Goal: Information Seeking & Learning: Learn about a topic

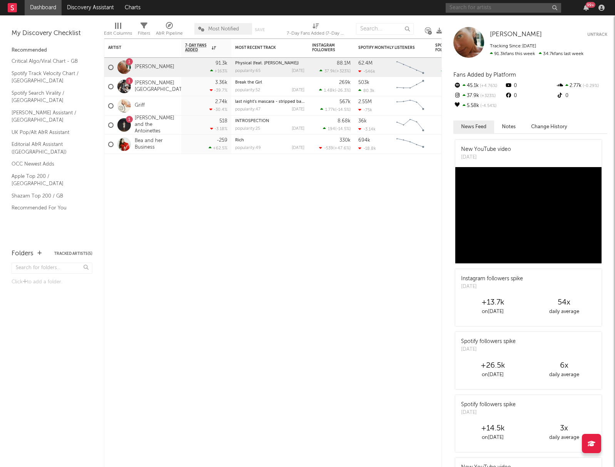
click at [461, 7] on input "text" at bounding box center [504, 8] width 116 height 10
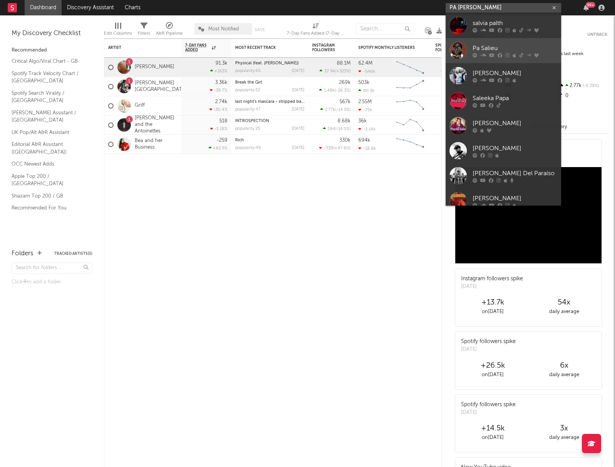
type input "PA [PERSON_NAME]"
click at [496, 44] on div "Pa Salieu" at bounding box center [515, 48] width 85 height 9
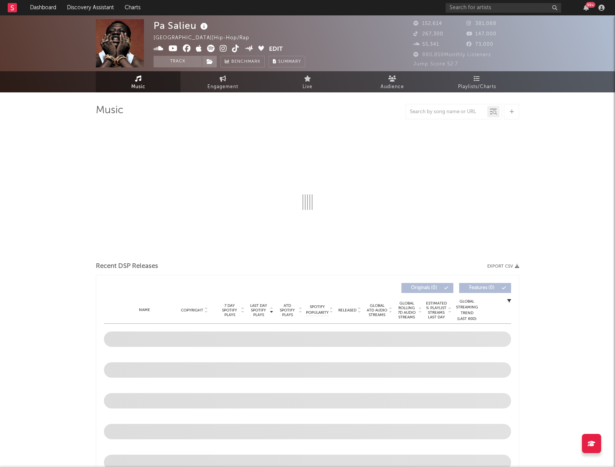
select select "6m"
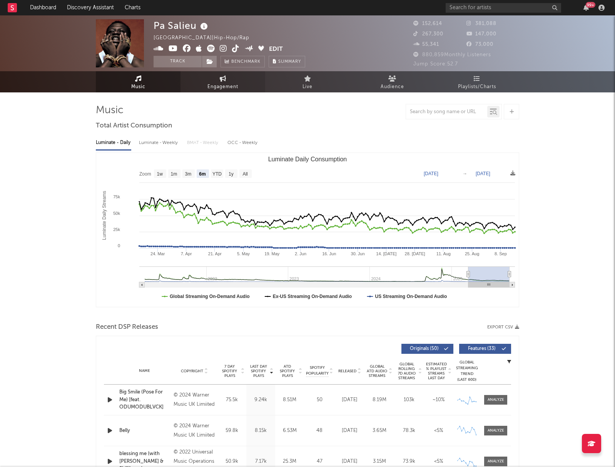
click at [220, 75] on link "Engagement" at bounding box center [223, 81] width 85 height 21
select select "1w"
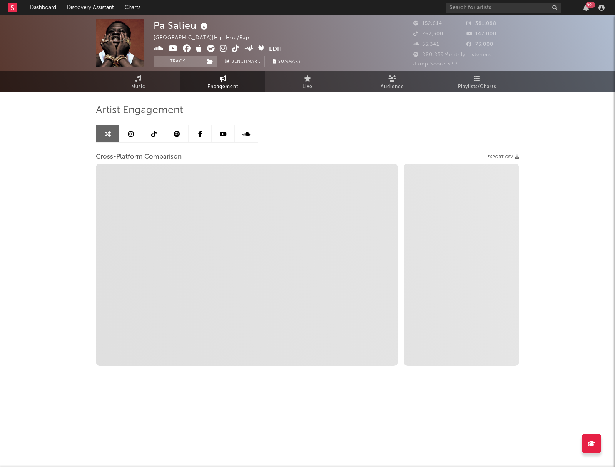
click at [135, 137] on link at bounding box center [130, 133] width 23 height 17
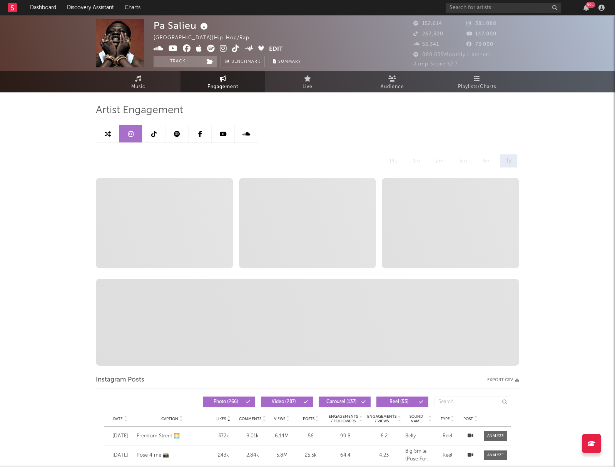
select select "6m"
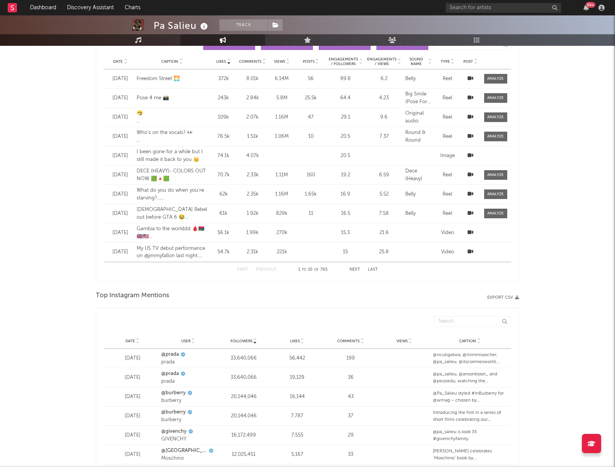
scroll to position [980, 0]
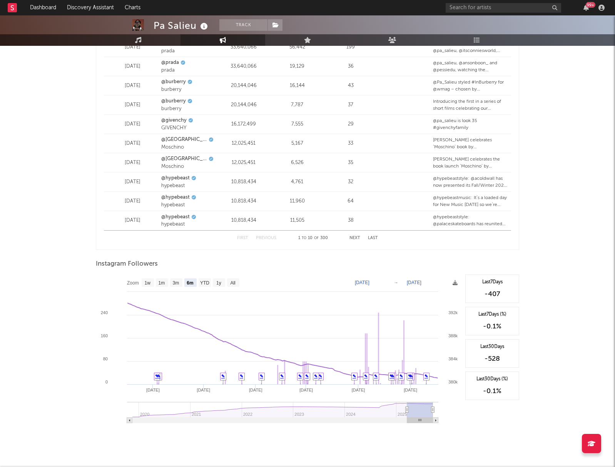
click at [456, 357] on text "384k" at bounding box center [453, 359] width 9 height 5
click at [421, 349] on rect at bounding box center [279, 352] width 366 height 154
drag, startPoint x: 272, startPoint y: 311, endPoint x: 250, endPoint y: 293, distance: 28.2
click at [272, 311] on rect at bounding box center [279, 352] width 366 height 154
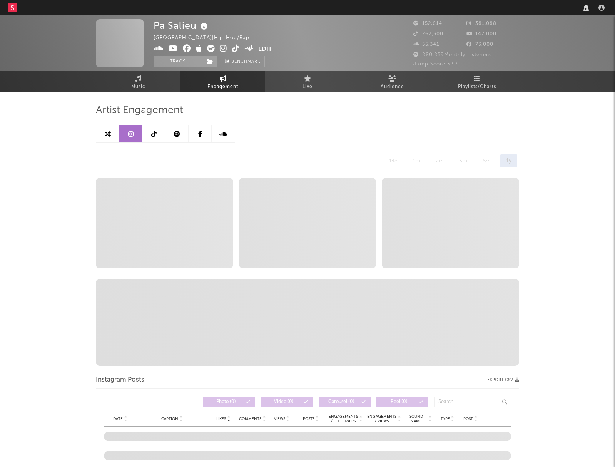
scroll to position [557, 0]
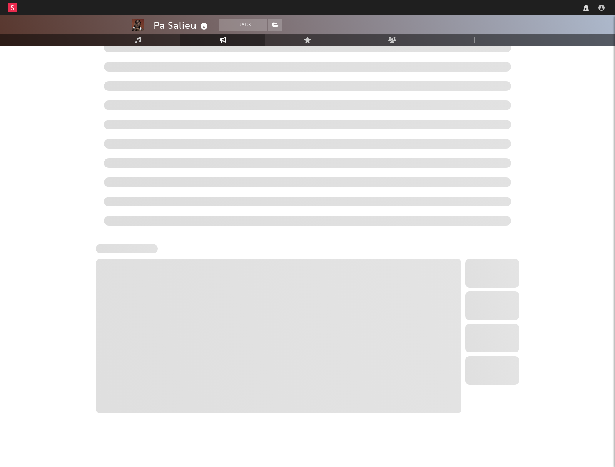
select select "6m"
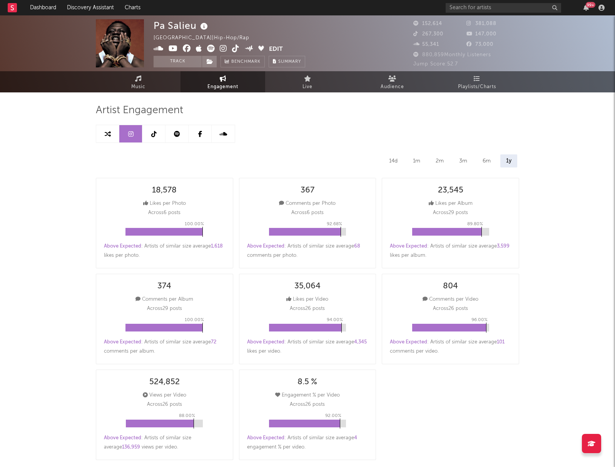
scroll to position [0, 0]
click at [157, 131] on link at bounding box center [153, 133] width 23 height 17
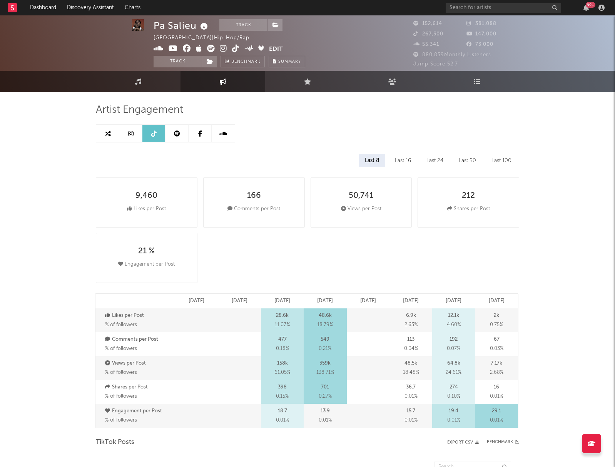
select select "6m"
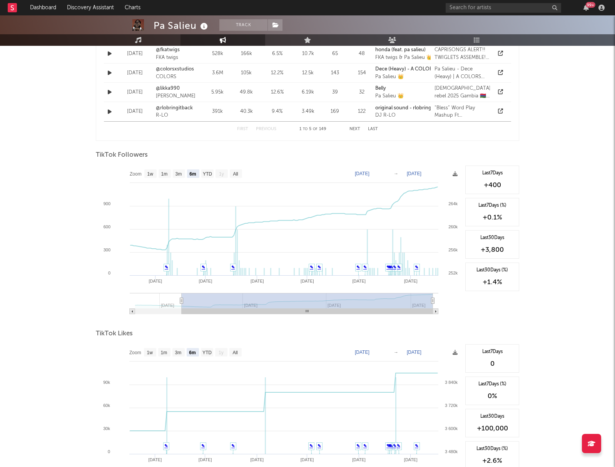
scroll to position [665, 0]
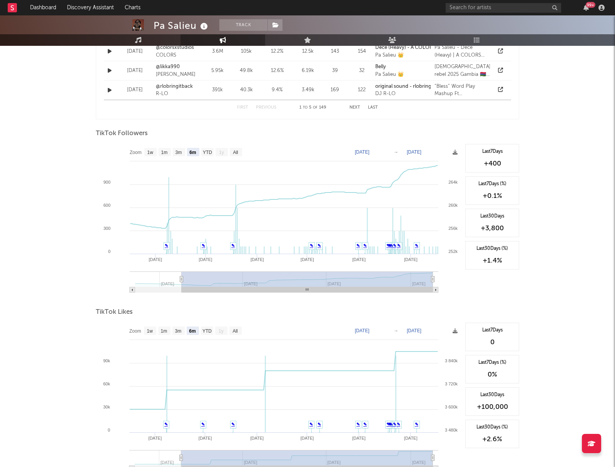
type input "2025-03-16"
type input "2025-09-16"
type input "[DATE]"
type input "2025-03-14"
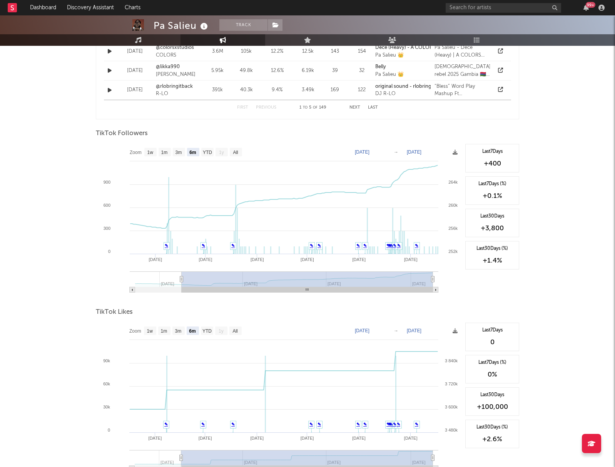
type input "2025-09-14"
type input "2025-03-13"
type input "2025-09-13"
type input "2025-03-12"
type input "[DATE]"
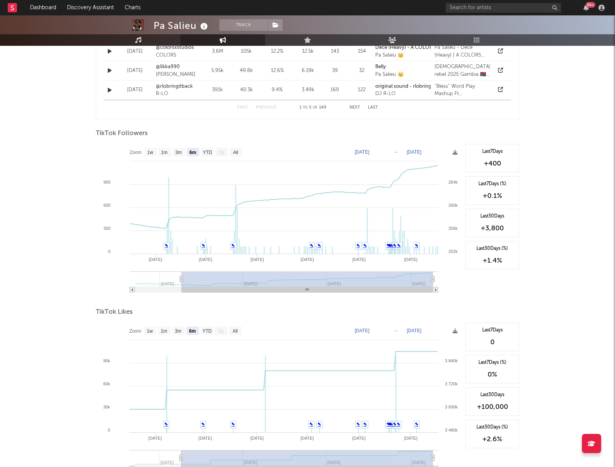
type input "2025-03-11"
type input "2025-09-11"
type input "2025-03-10"
type input "2025-09-10"
type input "2025-03-08"
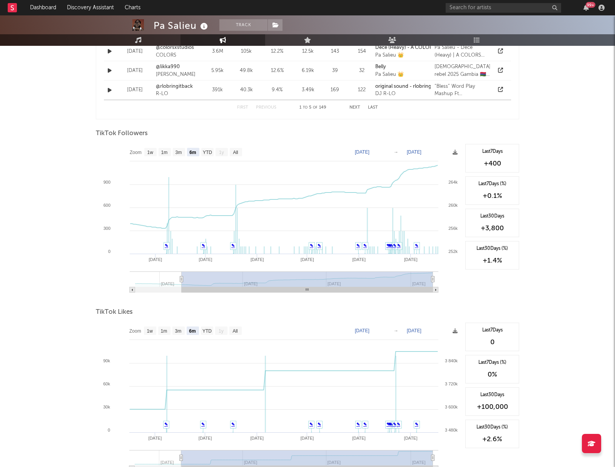
type input "2025-09-08"
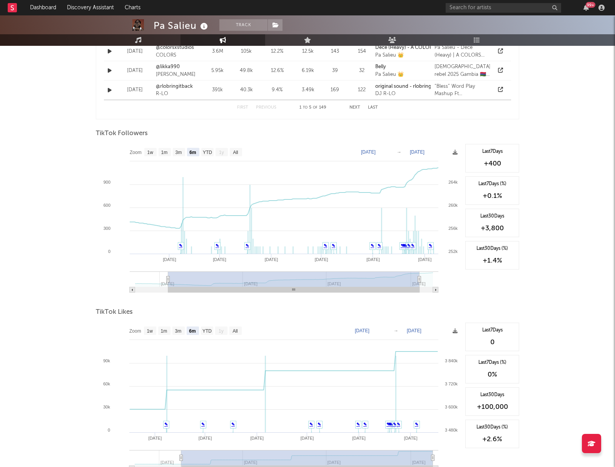
type input "2025-03-04"
type input "2025-09-04"
type input "2025-03-03"
type input "2025-09-03"
type input "2025-03-02"
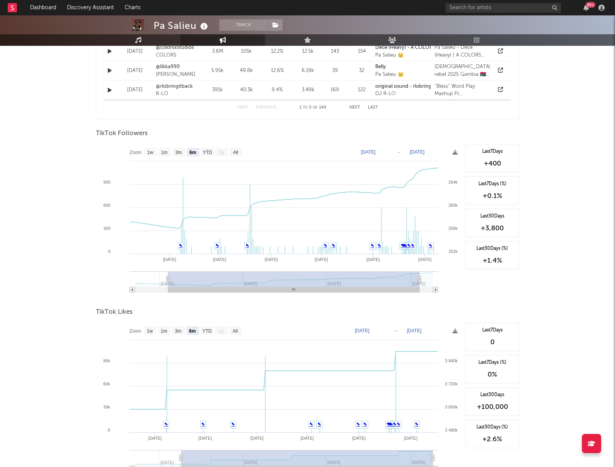
type input "2025-09-02"
type input "2025-03-01"
type input "[DATE]"
type input "2025-02-28"
type input "2025-08-31"
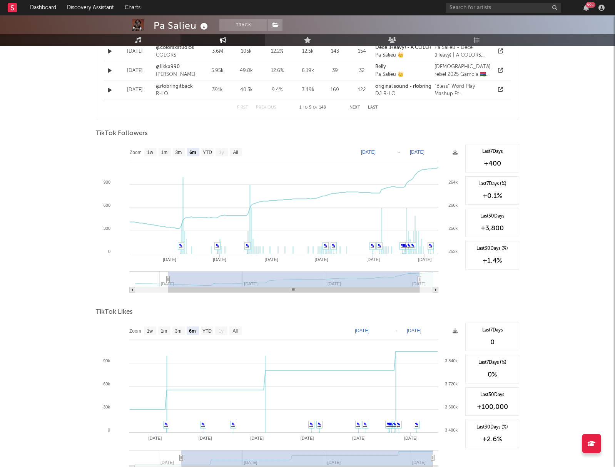
type input "2025-02-27"
type input "2025-08-30"
type input "2025-02-26"
type input "2025-08-29"
type input "2025-02-25"
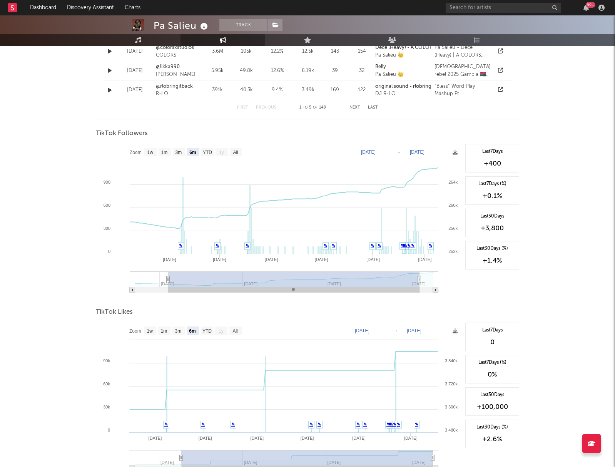
type input "2025-08-28"
type input "2025-02-23"
type input "2025-08-26"
type input "2025-02-21"
type input "2025-08-24"
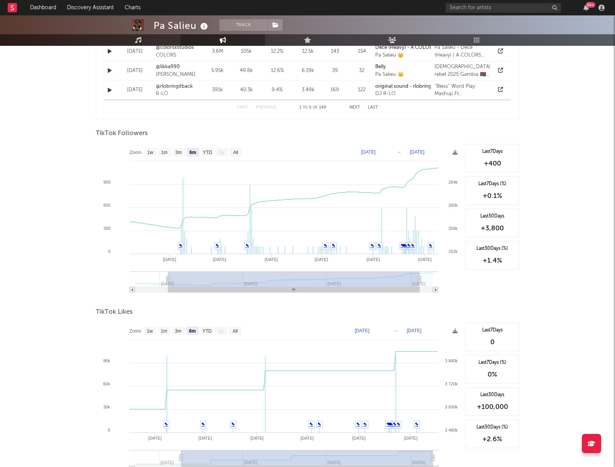
type input "2025-02-19"
type input "2025-08-22"
type input "2025-02-17"
type input "2025-08-20"
type input "2025-02-14"
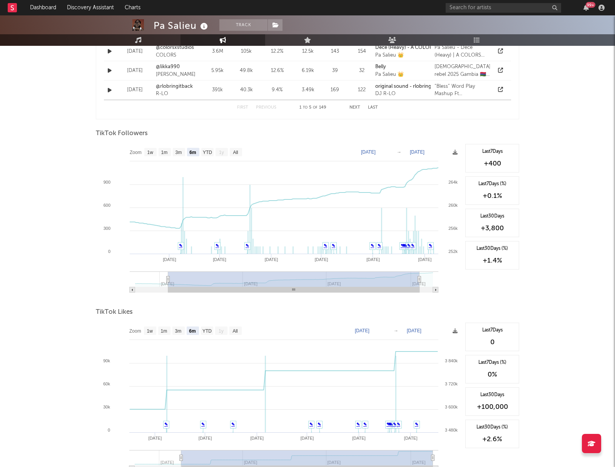
type input "2025-08-17"
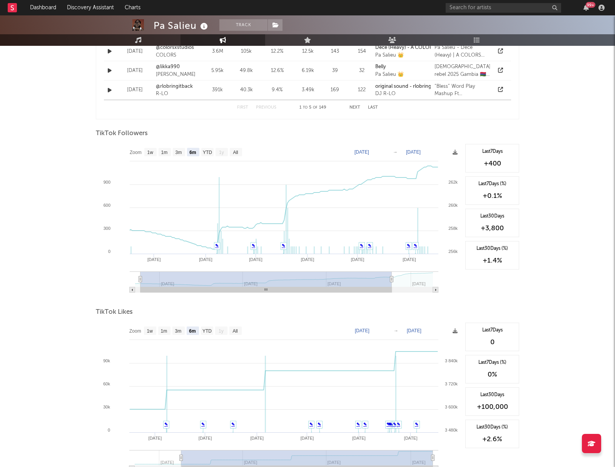
type input "2025-02-12"
type input "2025-08-15"
type input "2025-02-11"
type input "2025-08-14"
drag, startPoint x: 193, startPoint y: 288, endPoint x: 119, endPoint y: 283, distance: 74.1
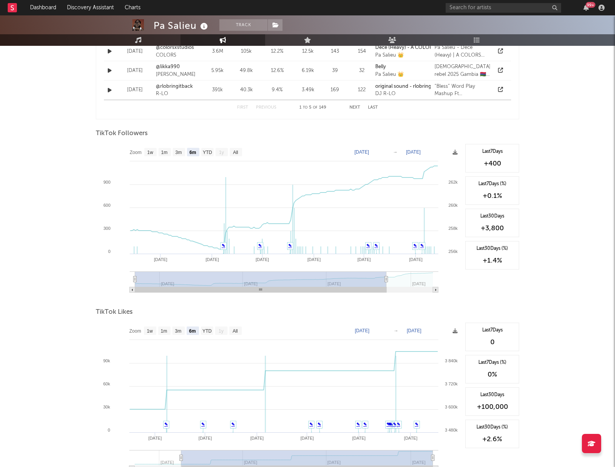
click at [119, 283] on icon "Created with Highcharts 10.3.3 Apr '25 May '25 Jun '25 Jul '25 Aug '25 Mar '25 …" at bounding box center [279, 221] width 366 height 154
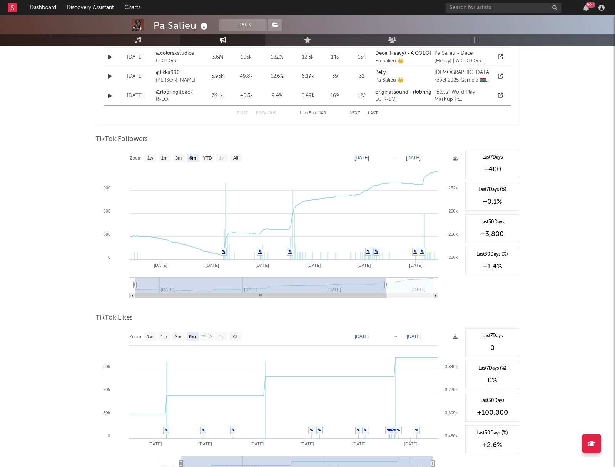
scroll to position [663, 0]
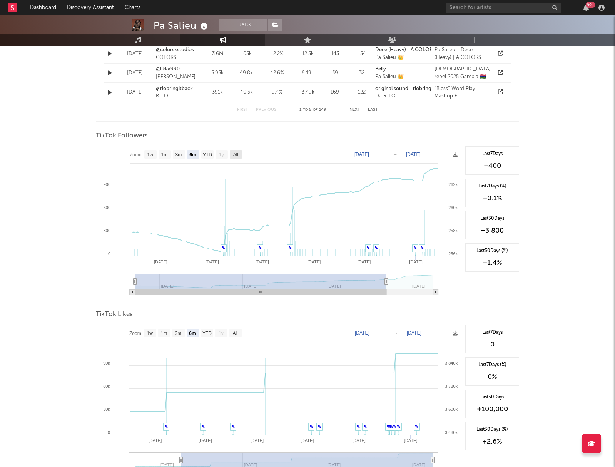
click at [238, 154] on text "All" at bounding box center [235, 154] width 5 height 5
select select "All"
type input "[DATE]"
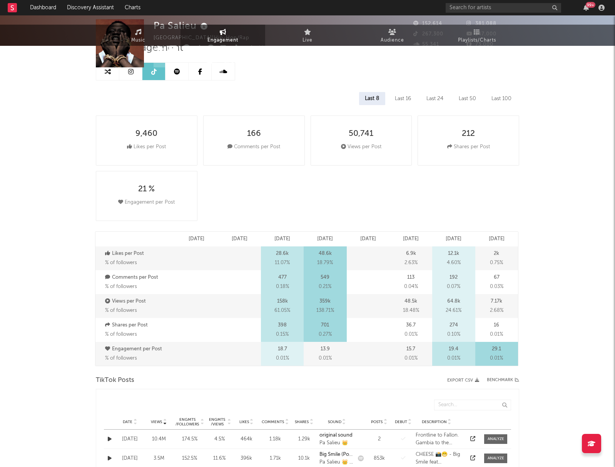
scroll to position [0, 0]
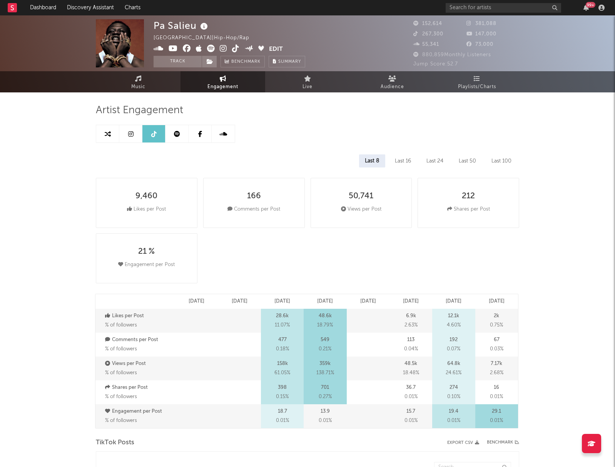
click at [126, 137] on link at bounding box center [130, 133] width 23 height 17
select select "6m"
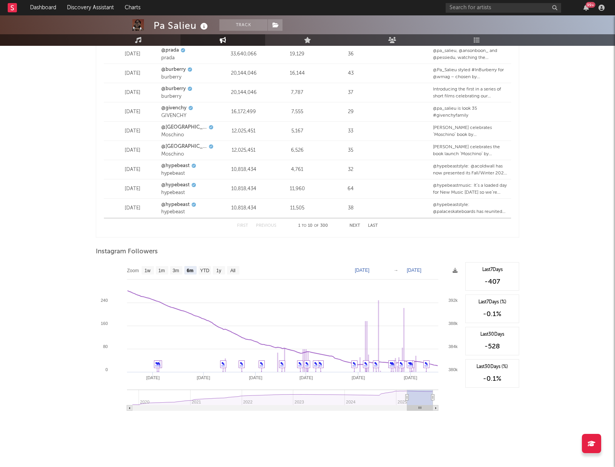
type input "2025-03-14"
type input "2025-09-14"
type input "2025-03-03"
type input "2025-09-03"
type input "2025-02-17"
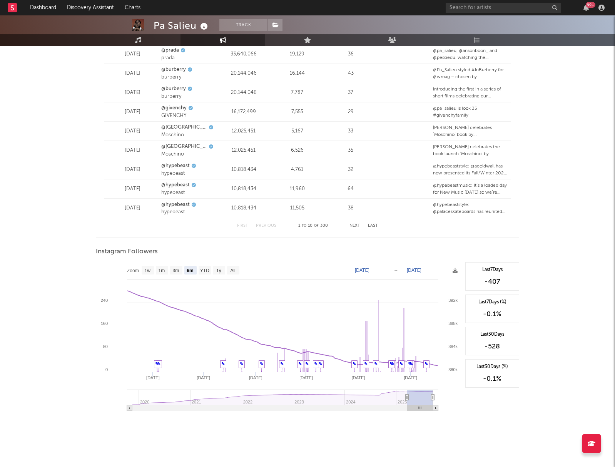
type input "2025-08-20"
type input "2025-02-01"
type input "2025-08-04"
type input "2025-01-13"
type input "2025-07-16"
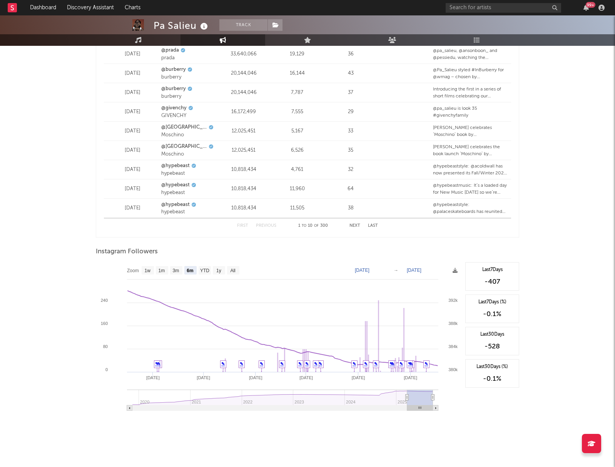
type input "2025-01-16"
type input "2025-07-19"
type input "2024-12-01"
type input "2025-06-03"
type input "2024-12-28"
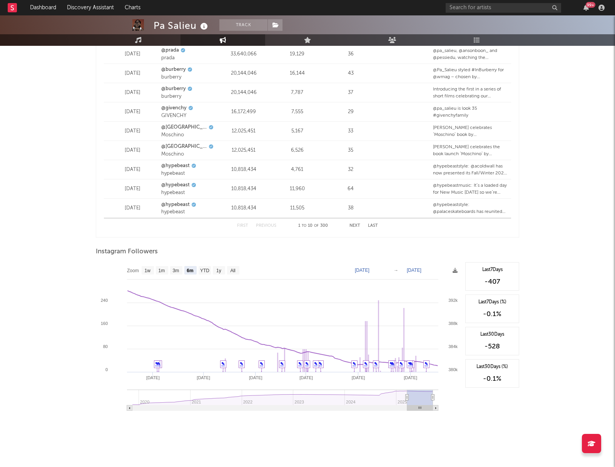
type input "2025-06-30"
type input "2024-12-01"
type input "2025-06-03"
type input "2024-11-28"
type input "2025-05-31"
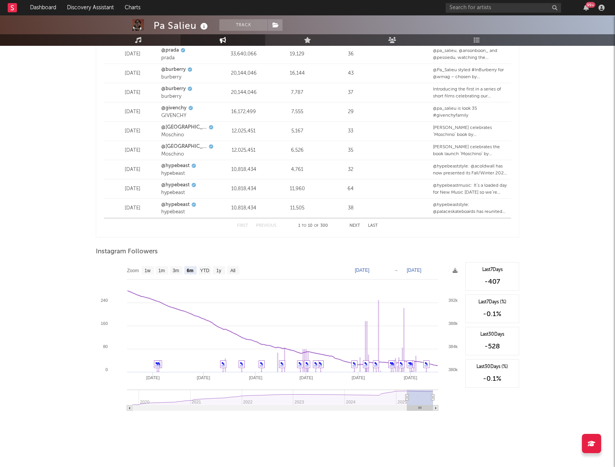
type input "2024-11-23"
type input "2025-05-26"
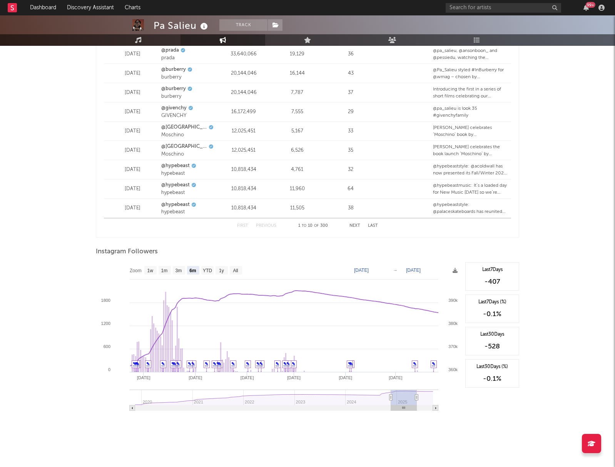
type input "2024-11-17"
type input "2025-05-20"
type input "2024-11-14"
type input "2025-05-17"
type input "2024-11-12"
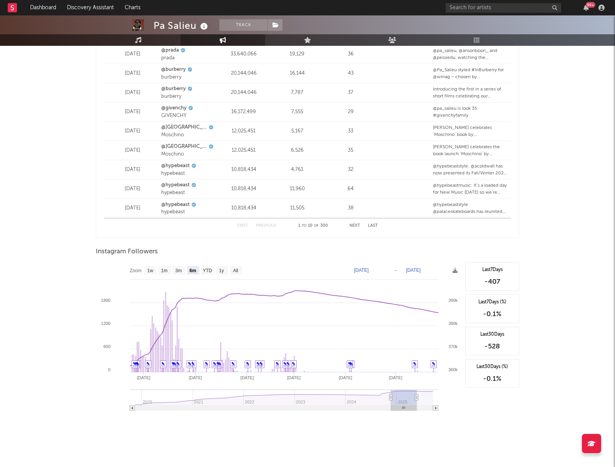
type input "2025-05-15"
type input "2024-11-09"
type input "2025-05-12"
type input "2024-11-06"
type input "2025-05-09"
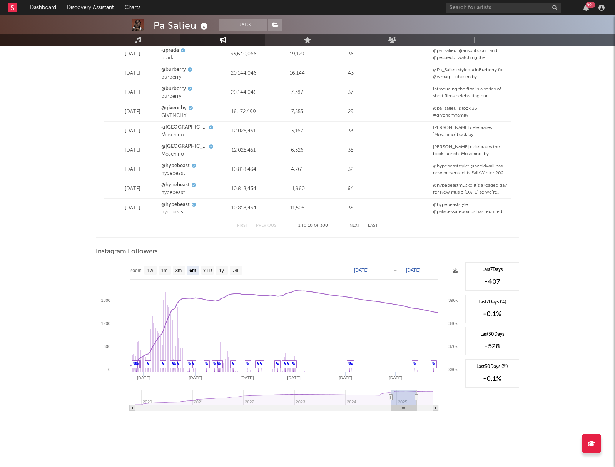
type input "2024-11-01"
type input "2025-05-04"
type input "2024-10-26"
type input "2025-04-28"
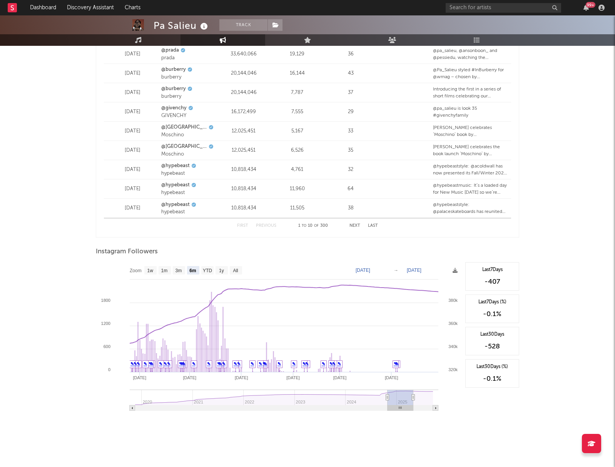
type input "2024-10-18"
type input "2025-04-20"
type input "2024-10-15"
type input "2025-04-17"
type input "2024-10-12"
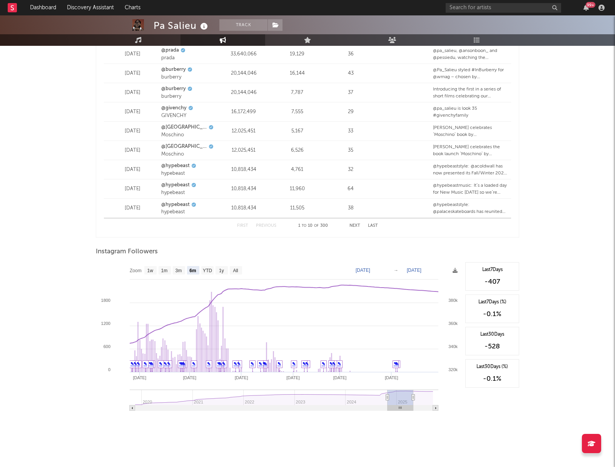
type input "2025-04-14"
type input "2024-10-10"
type input "2025-04-12"
type input "2024-10-07"
type input "2025-04-09"
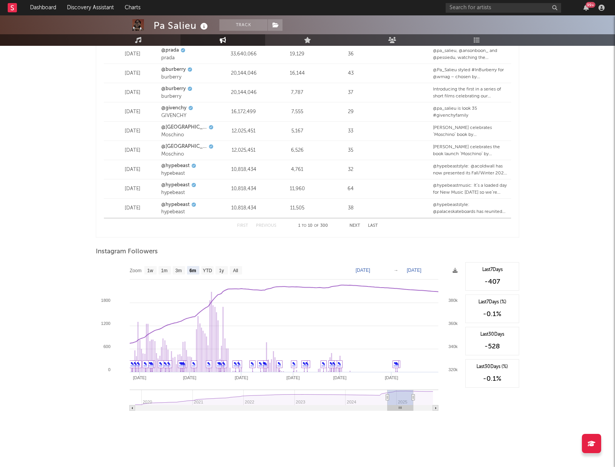
type input "2024-10-04"
type input "2025-04-06"
type input "2024-10-01"
type input "2025-04-03"
type input "2024-09-29"
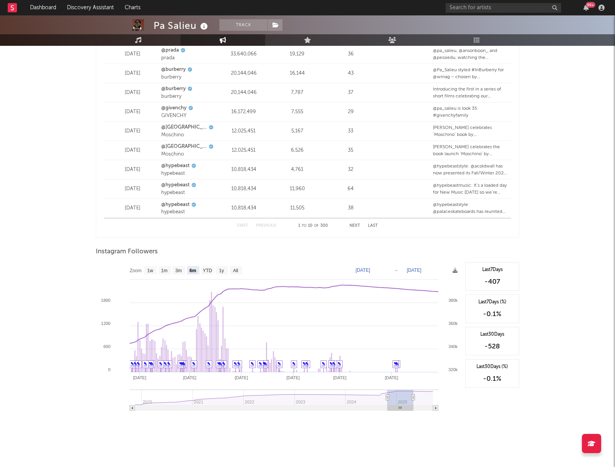
type input "2025-04-01"
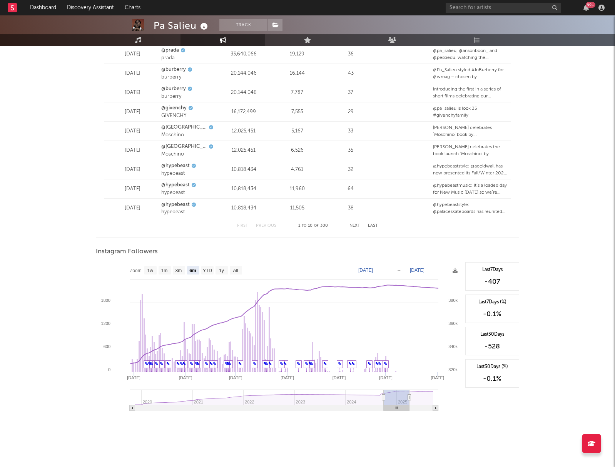
scroll to position [992, 0]
drag, startPoint x: 418, startPoint y: 409, endPoint x: 394, endPoint y: 409, distance: 23.5
click at [394, 409] on rect at bounding box center [397, 407] width 26 height 5
type input "2024-10-01"
type input "2025-04-03"
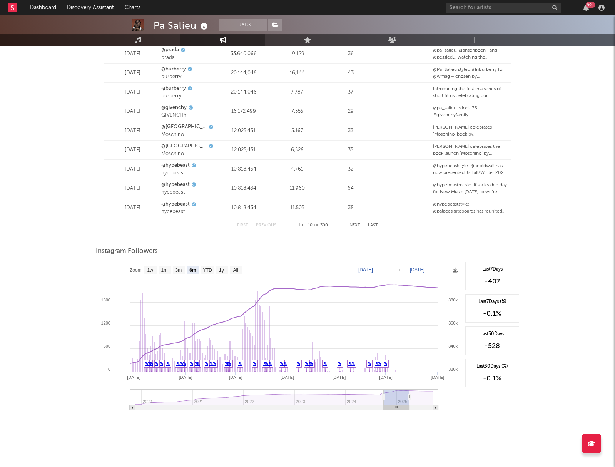
type input "2024-09-29"
type input "2025-04-01"
type input "2024-09-26"
type input "2025-03-29"
type input "2024-09-23"
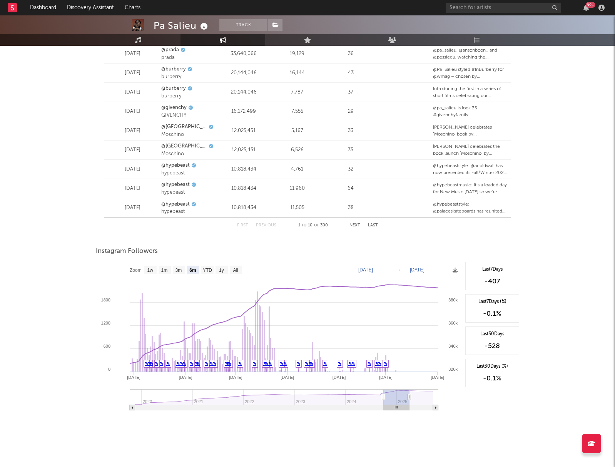
type input "2025-03-26"
type input "2024-09-18"
type input "2025-03-20"
type input "2024-09-15"
type input "2025-03-18"
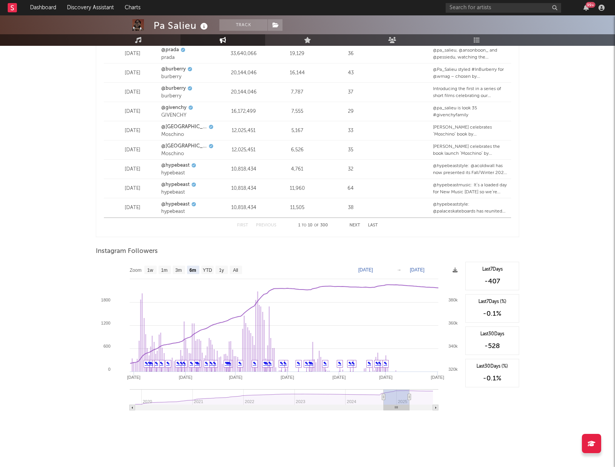
type input "2024-09-12"
type input "[DATE]"
type input "2024-09-09"
type input "2025-03-12"
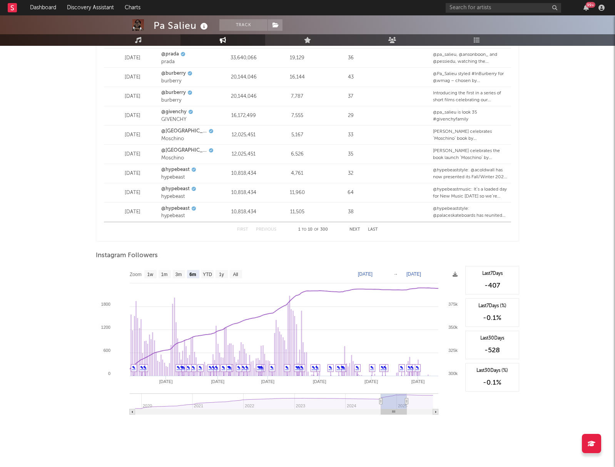
type input "2024-09-07"
type input "2025-03-09"
type input "2024-08-04"
type input "2025-02-04"
type input "2024-10-07"
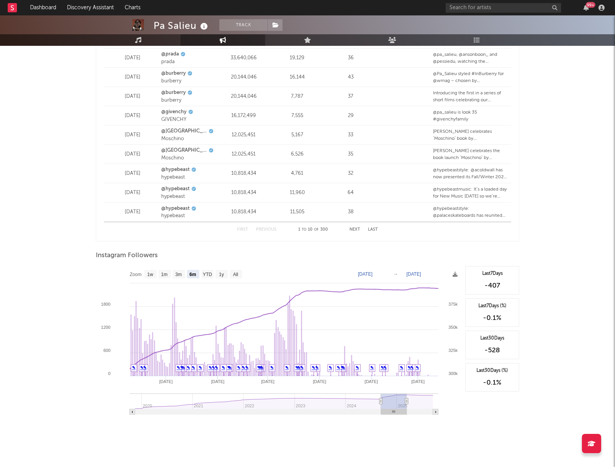
type input "2025-04-09"
type input "2024-09-17"
type input "2025-03-20"
type input "2024-09-07"
type input "2025-03-09"
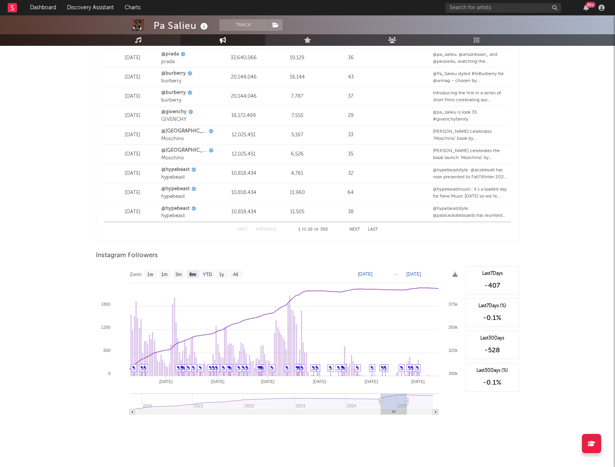
drag, startPoint x: 397, startPoint y: 405, endPoint x: 392, endPoint y: 405, distance: 5.0
click at [394, 406] on icon "Created with Highcharts 10.3.3 Mar '25 Feb '25 Jan '25 Dec '24 Nov '24 Oct '24 …" at bounding box center [279, 343] width 366 height 154
type input "2024-08-04"
type input "2025-02-04"
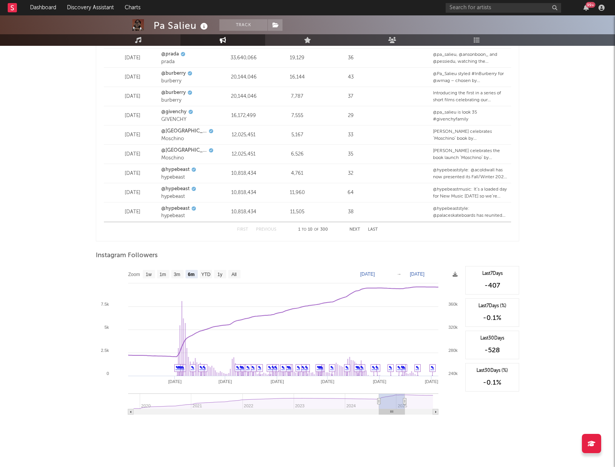
type input "2024-08-29"
type input "2025-02-28"
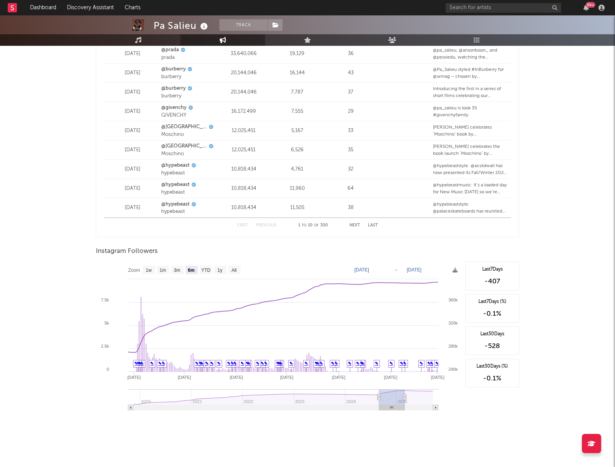
type input "2024-09-03"
type input "2025-03-06"
type input "2024-09-19"
type input "2025-03-22"
type input "2024-12-06"
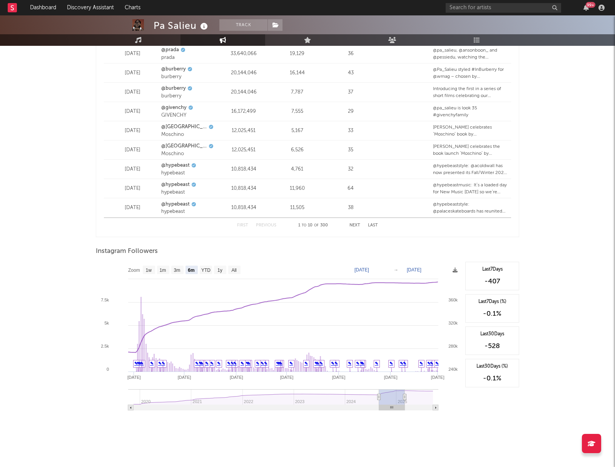
type input "2025-06-08"
type input "2025-01-23"
type input "2025-07-26"
type input "2025-02-28"
type input "2025-08-31"
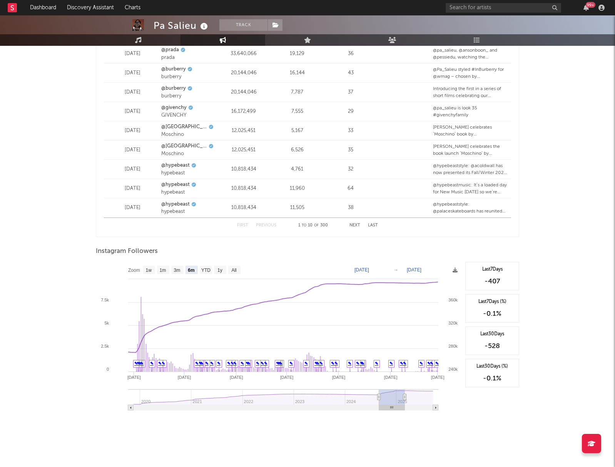
type input "[DATE]"
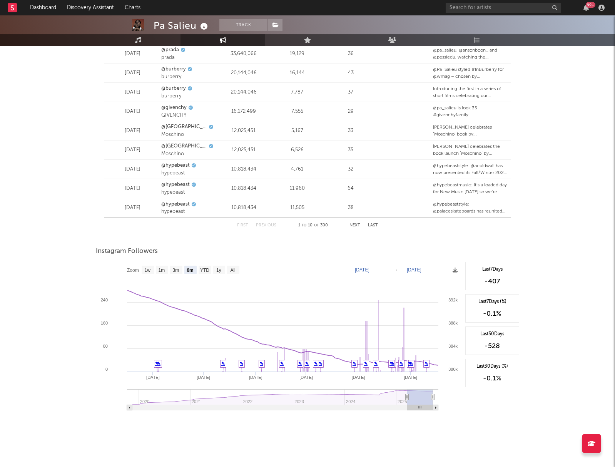
drag, startPoint x: 397, startPoint y: 412, endPoint x: 429, endPoint y: 310, distance: 106.6
click at [448, 405] on icon "Created with Highcharts 10.3.3 Apr '25 May '25 Jun '25 Jul '25 Aug '25 Sep '25 …" at bounding box center [279, 339] width 366 height 154
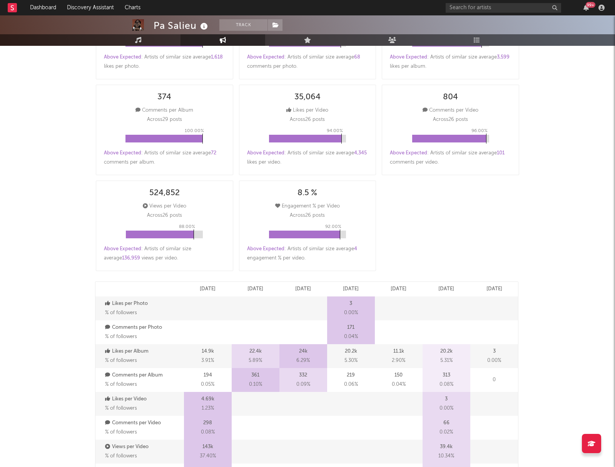
scroll to position [0, 0]
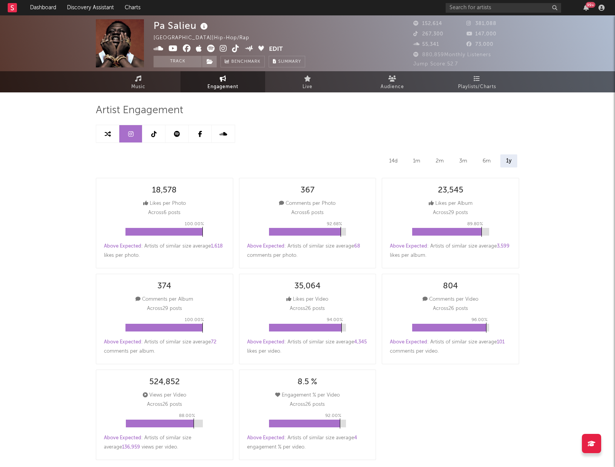
click at [155, 134] on icon at bounding box center [153, 134] width 5 height 6
select select "6m"
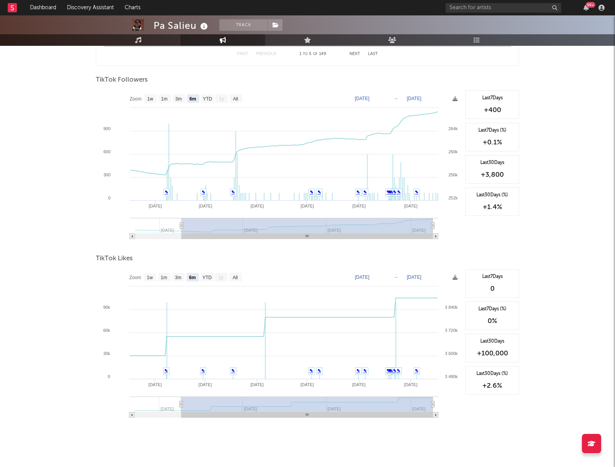
scroll to position [729, 0]
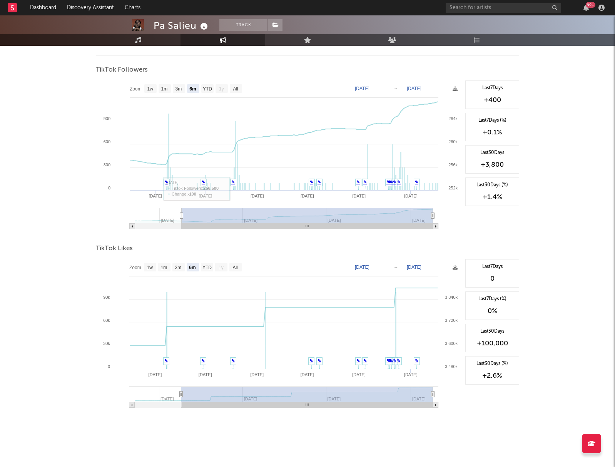
type input "2025-03-16"
type input "2025-09-16"
type input "[DATE]"
type input "2025-03-13"
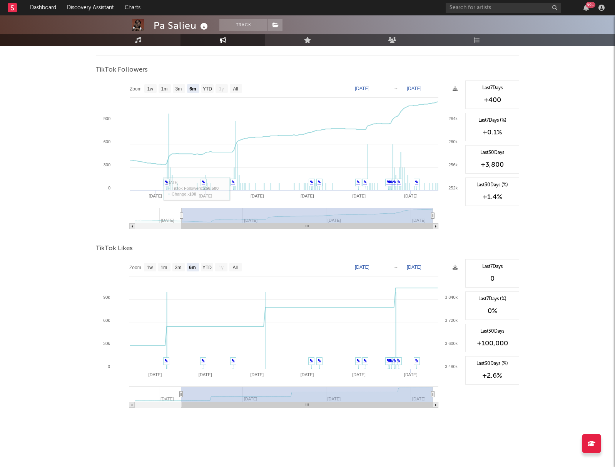
type input "2025-09-13"
type input "2025-03-10"
type input "2025-09-10"
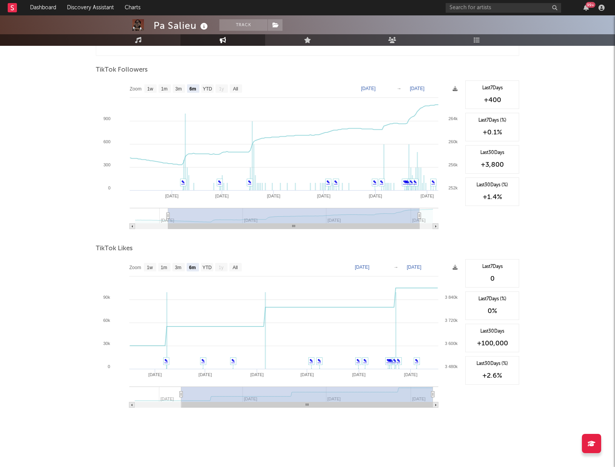
type input "2025-03-07"
type input "2025-09-07"
type input "2025-03-04"
type input "2025-09-04"
type input "2025-03-03"
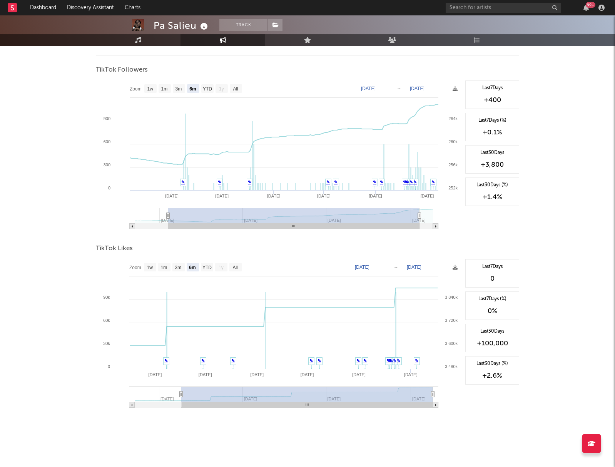
type input "2025-09-03"
type input "2025-03-01"
type input "[DATE]"
type input "2025-02-26"
type input "2025-08-29"
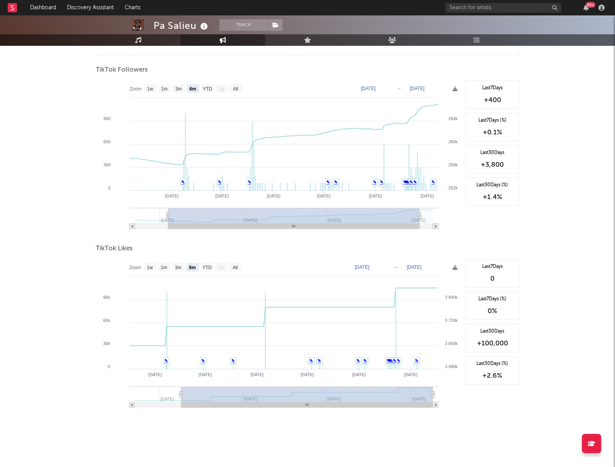
type input "2025-02-21"
type input "2025-08-24"
type input "2025-02-19"
type input "2025-08-22"
type input "2025-02-17"
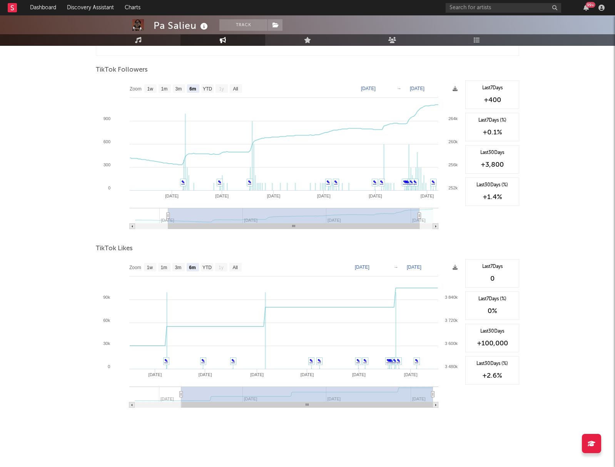
type input "2025-08-20"
type input "2025-02-15"
type input "2025-08-18"
type input "2025-02-14"
type input "2025-08-17"
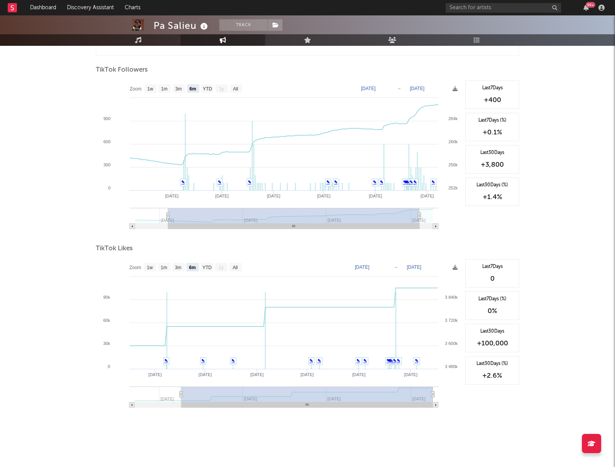
type input "2025-02-13"
type input "2025-08-16"
type input "2025-02-12"
type input "2025-08-15"
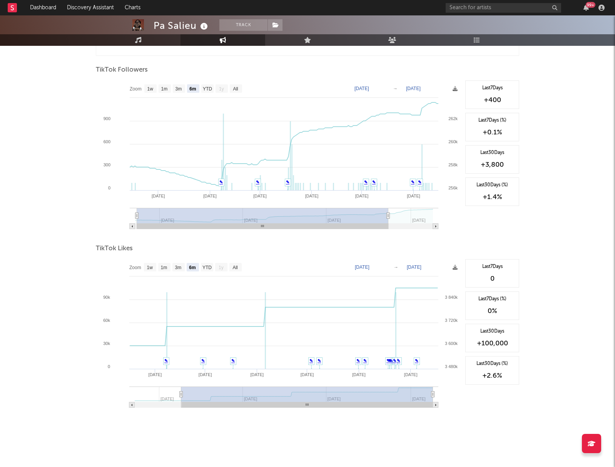
type input "2025-02-11"
type input "2025-08-14"
drag, startPoint x: 191, startPoint y: 225, endPoint x: 129, endPoint y: 218, distance: 62.4
click at [137, 226] on rect at bounding box center [262, 226] width 251 height 5
type input "2025-02-12"
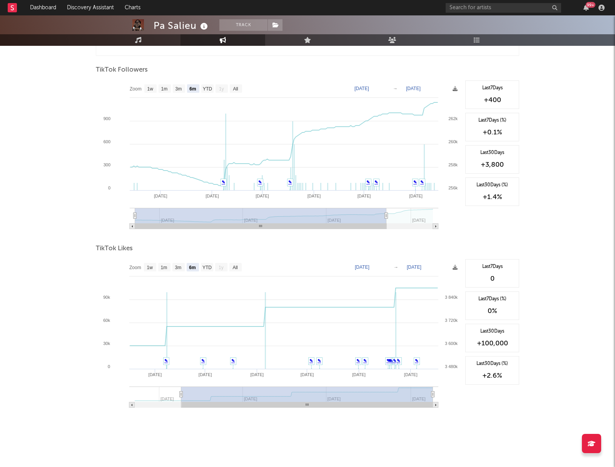
type input "2025-08-15"
type input "2025-02-15"
type input "2025-08-18"
type input "2025-02-21"
type input "2025-08-24"
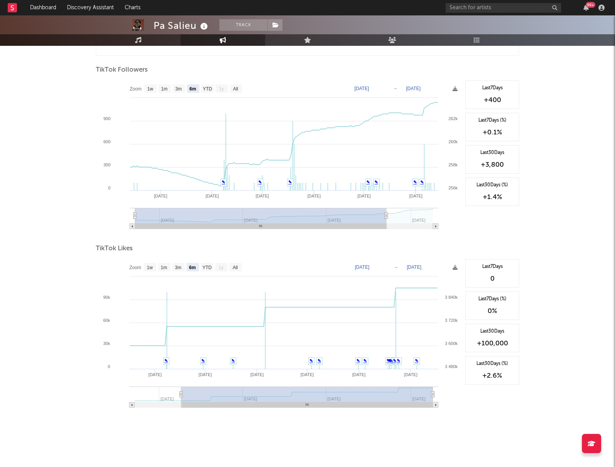
type input "2025-03-01"
type input "[DATE]"
type input "2025-03-08"
type input "2025-09-08"
type input "2025-03-16"
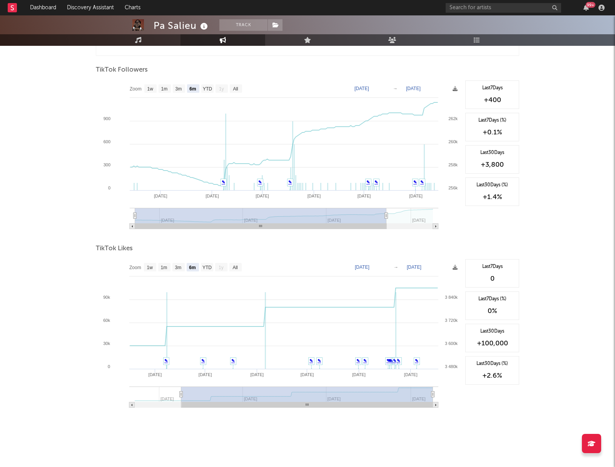
type input "2025-09-16"
type input "[DATE]"
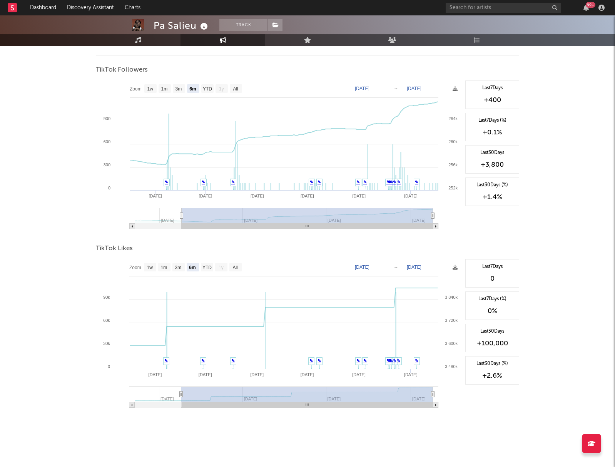
drag, startPoint x: 380, startPoint y: 226, endPoint x: 459, endPoint y: 224, distance: 79.0
click at [454, 226] on icon "Created with Highcharts 10.3.3 Apr '25 May '25 Jun '25 Jul '25 Aug '25 Sep '25 …" at bounding box center [279, 157] width 366 height 154
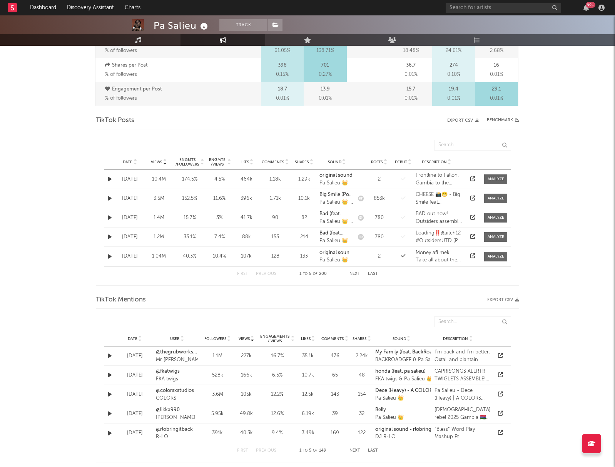
scroll to position [0, 0]
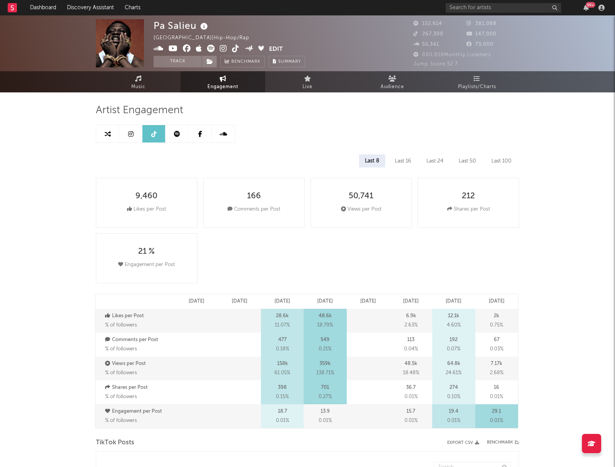
click at [174, 135] on icon at bounding box center [177, 134] width 6 height 6
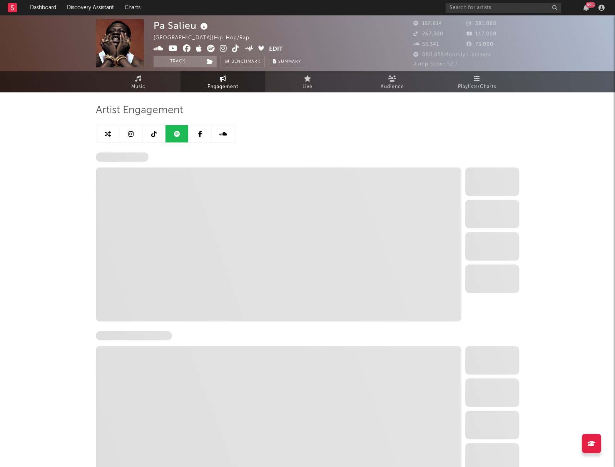
select select "6m"
select select "1w"
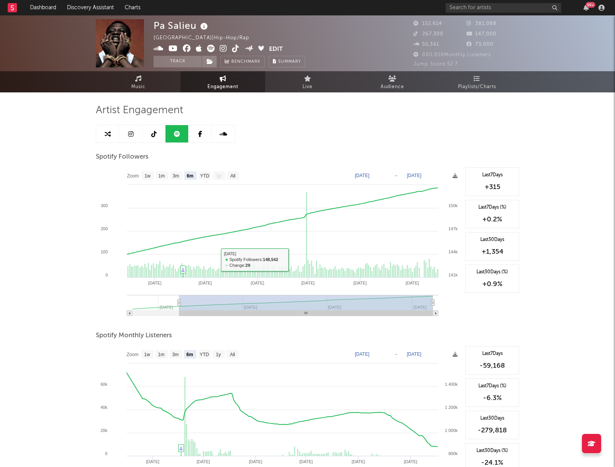
type input "[DATE]"
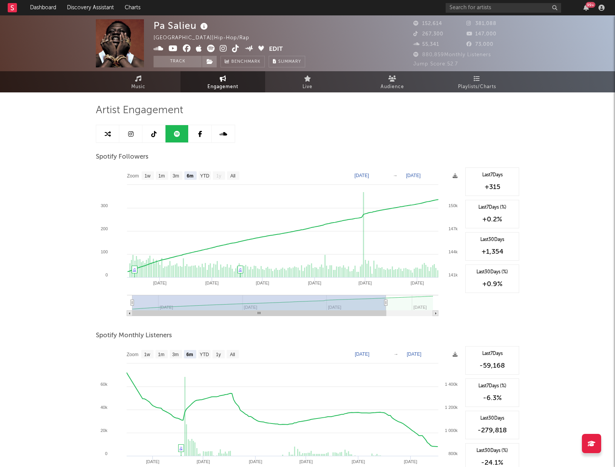
drag, startPoint x: 329, startPoint y: 315, endPoint x: 207, endPoint y: 312, distance: 121.7
click at [212, 314] on rect at bounding box center [259, 313] width 254 height 5
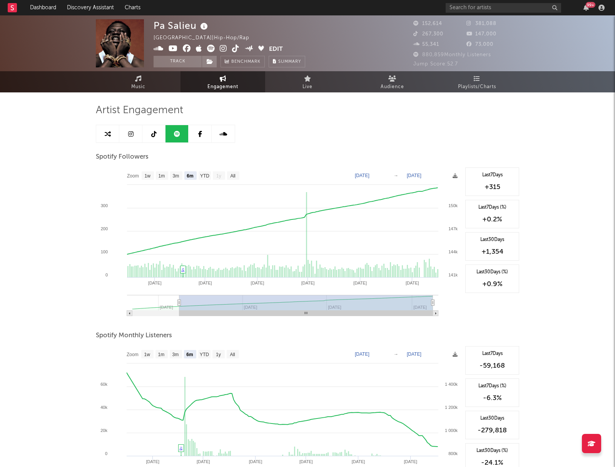
drag, startPoint x: 386, startPoint y: 312, endPoint x: 499, endPoint y: 307, distance: 113.7
click at [489, 308] on div "Zoom 1w 1m 3m 6m YTD 1y All 2025-03-16 2025-09-16 Created with Highcharts 10.3.…" at bounding box center [308, 245] width 424 height 154
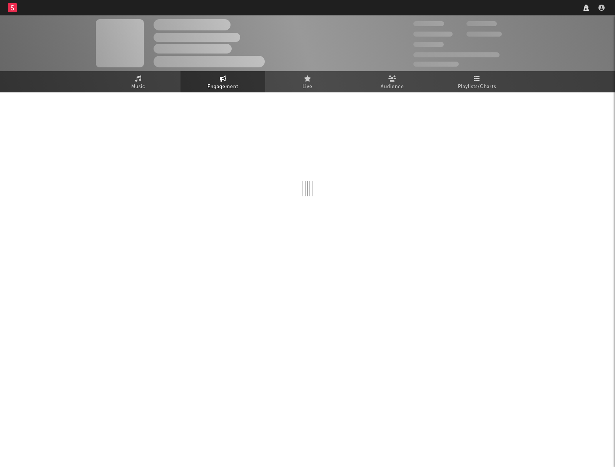
select select "6m"
select select "1w"
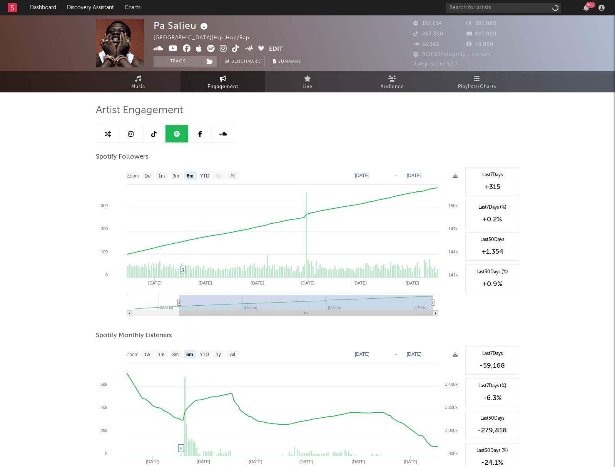
click at [201, 135] on icon at bounding box center [200, 134] width 4 height 6
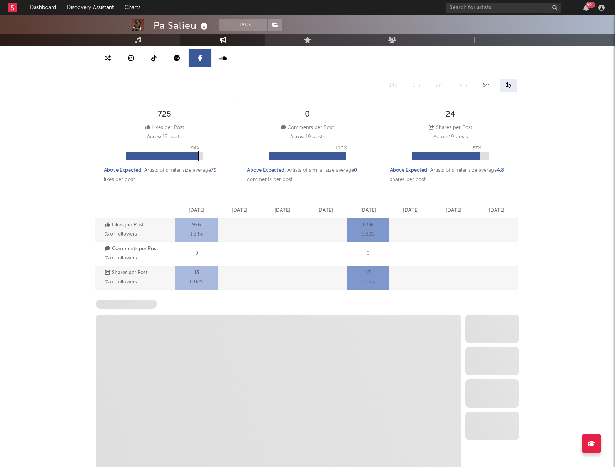
scroll to position [131, 0]
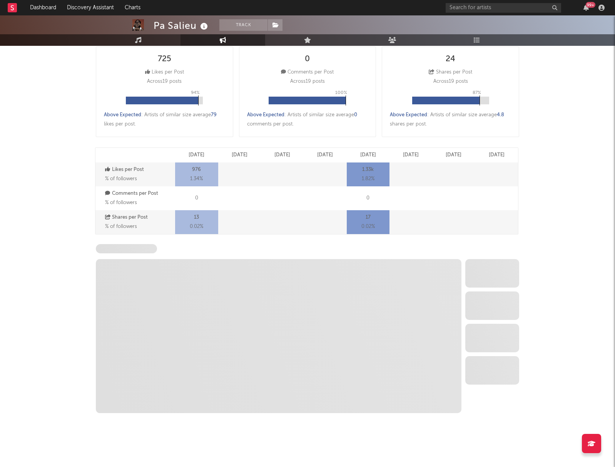
select select "6m"
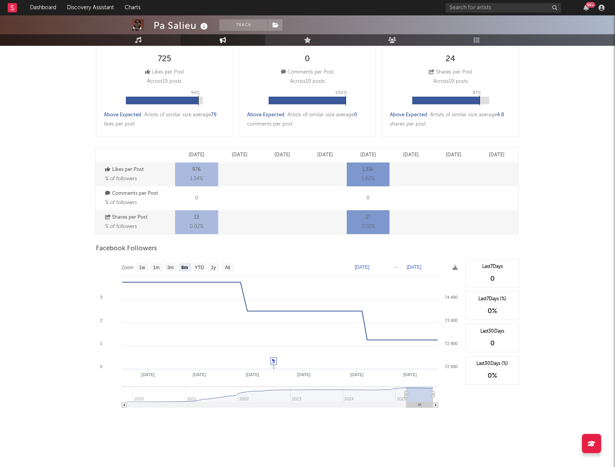
type input "[DATE]"
type input "2025-08-29"
type input "2025-01-27"
type input "[DATE]"
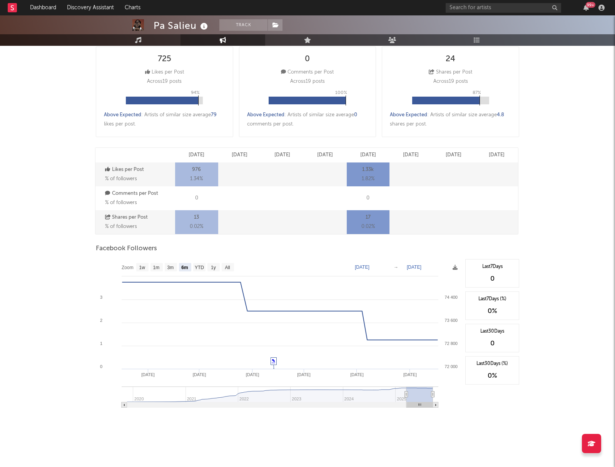
type input "[DATE]"
type input "2024-11-09"
type input "2025-05-12"
type input "2024-11-04"
type input "2025-05-07"
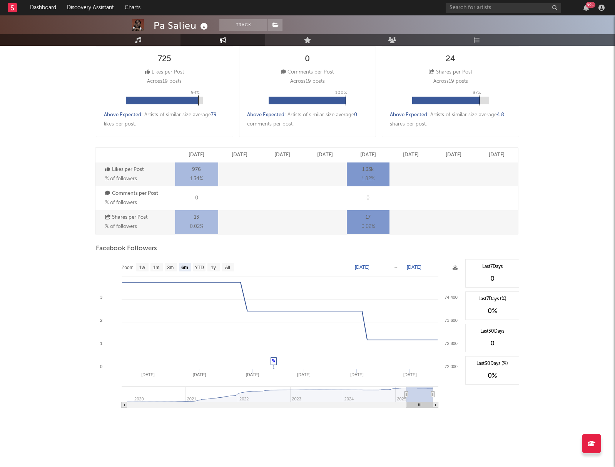
type input "2024-10-02"
type input "2025-04-04"
type input "2024-09-27"
type input "2025-03-30"
type input "2024-09-24"
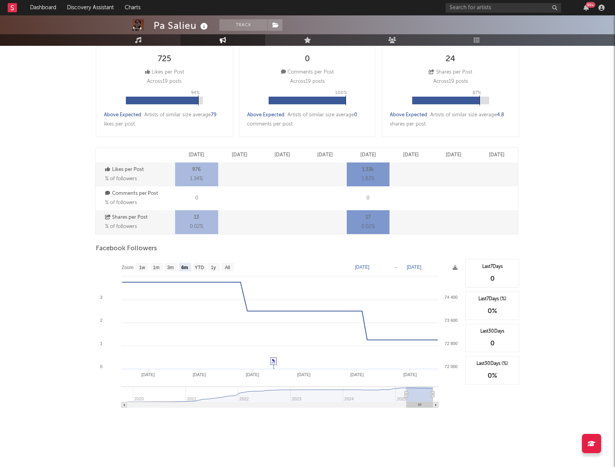
type input "2025-03-27"
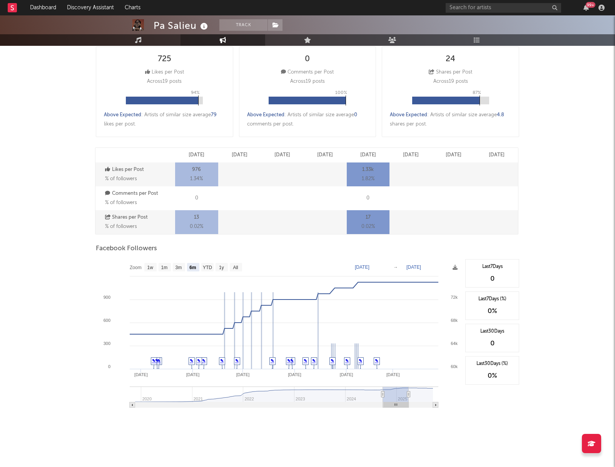
type input "2024-09-21"
type input "2025-03-24"
type input "2024-09-19"
type input "2025-03-22"
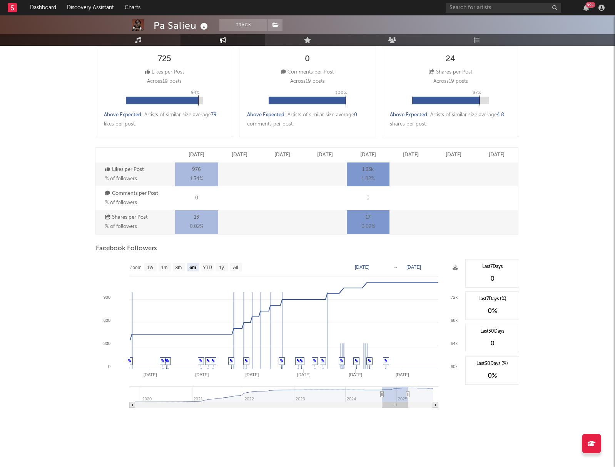
drag, startPoint x: 418, startPoint y: 404, endPoint x: 394, endPoint y: 405, distance: 24.6
click at [394, 405] on rect at bounding box center [395, 404] width 25 height 5
type input "2024-09-21"
type input "2025-03-24"
type input "2024-10-08"
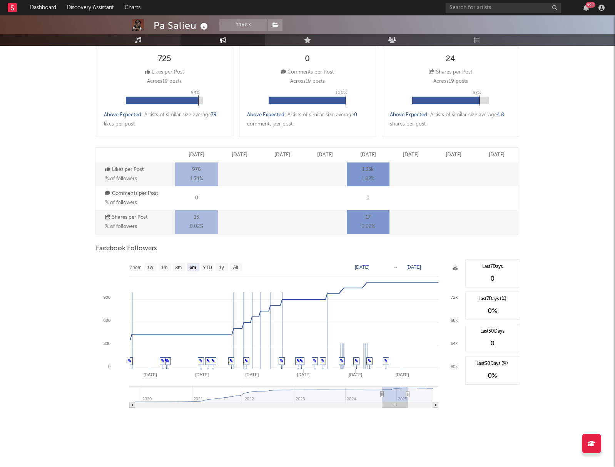
type input "2025-04-10"
type input "2024-11-13"
type input "2025-05-16"
type input "2025-01-01"
type input "2025-07-04"
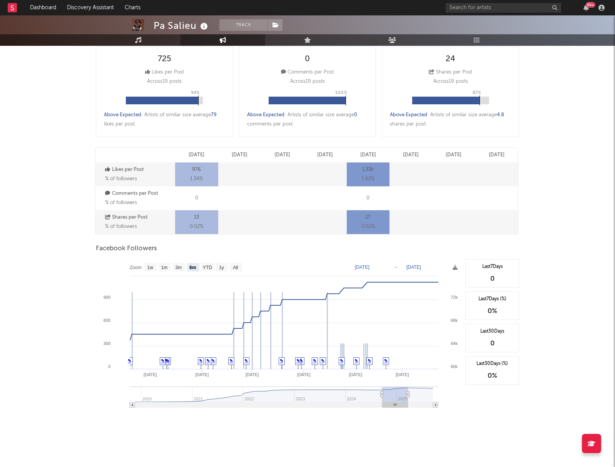
type input "2025-03-08"
type input "2025-09-08"
type input "2025-01-24"
type input "2025-07-27"
type input "[DATE]"
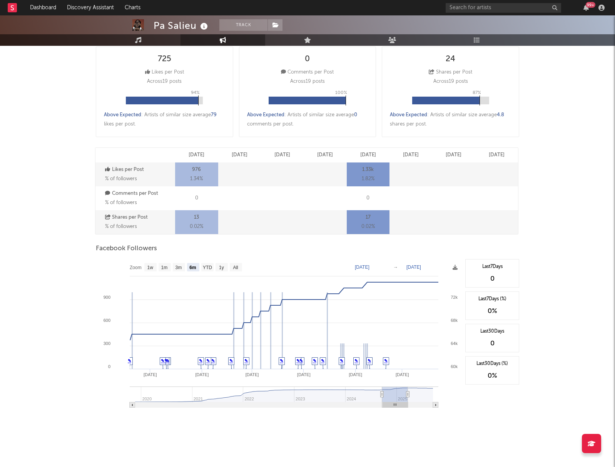
type input "[DATE]"
type input "2025-02-10"
type input "2025-08-13"
type input "[DATE]"
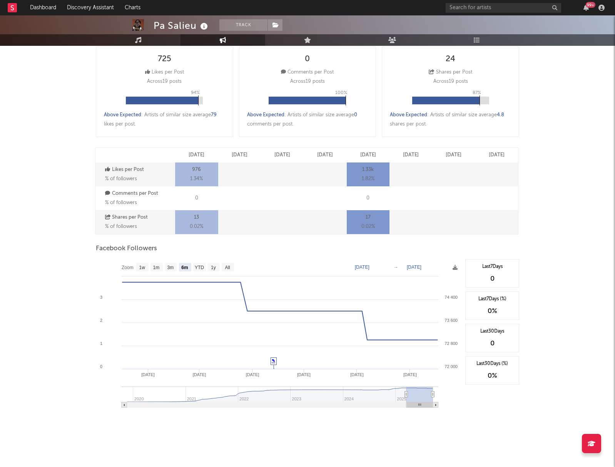
drag, startPoint x: 421, startPoint y: 405, endPoint x: 444, endPoint y: 405, distance: 22.7
click at [442, 405] on icon "Created with Highcharts 10.3.3 Apr '25 May '25 Jun '25 Jul '25 Aug '25 Sep '25 …" at bounding box center [279, 336] width 366 height 154
click at [482, 14] on div "99 +" at bounding box center [527, 7] width 162 height 15
click at [481, 9] on input "text" at bounding box center [504, 8] width 116 height 10
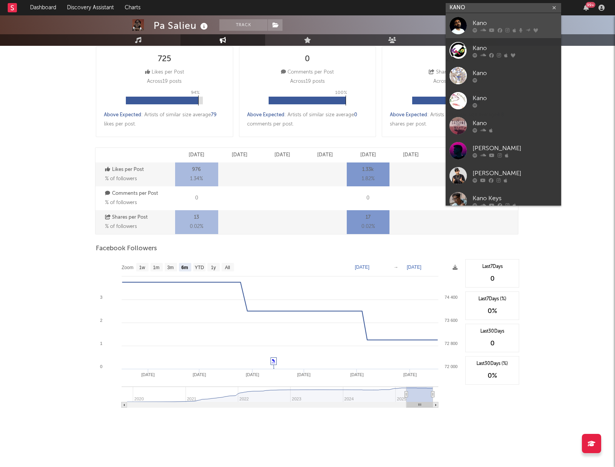
type input "KANO"
click at [481, 27] on div "Kano" at bounding box center [515, 22] width 85 height 9
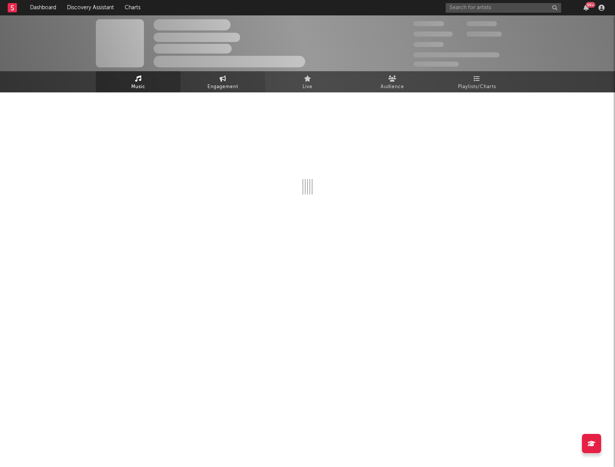
click at [213, 86] on span "Engagement" at bounding box center [223, 86] width 31 height 9
select select "1w"
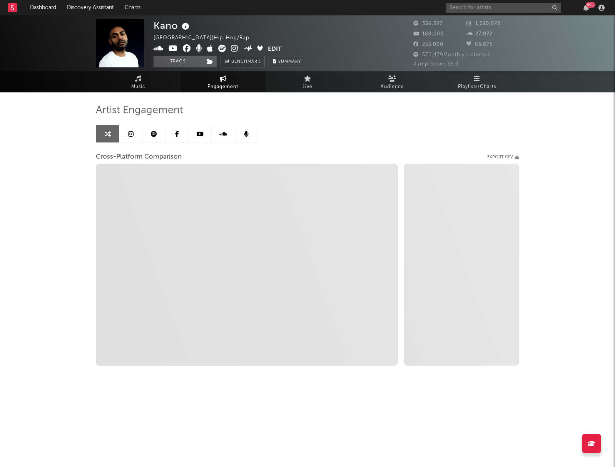
select select "1m"
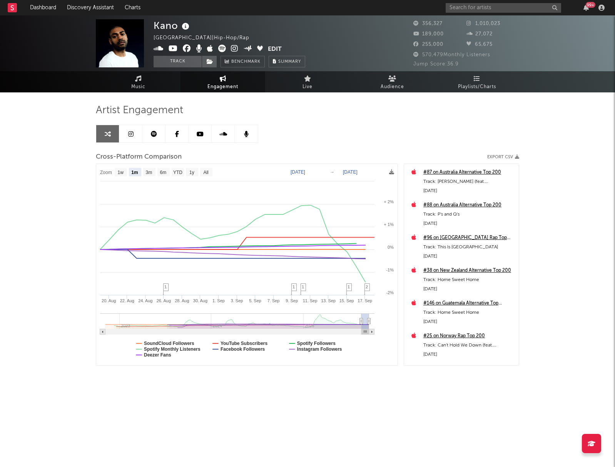
click at [137, 139] on link at bounding box center [130, 133] width 23 height 17
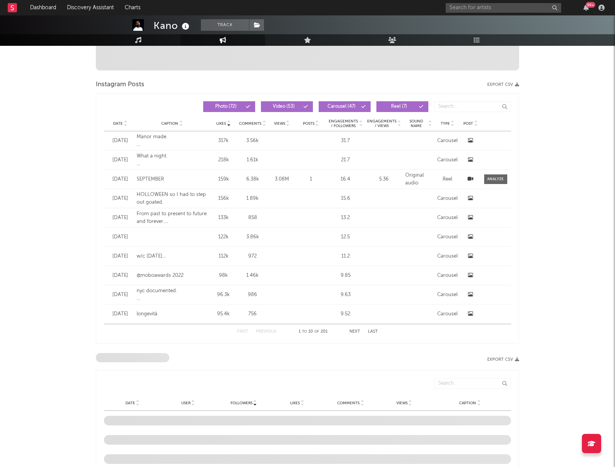
select select "6m"
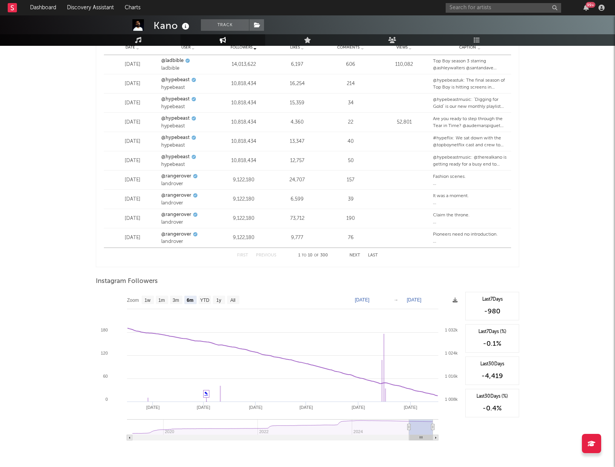
scroll to position [995, 0]
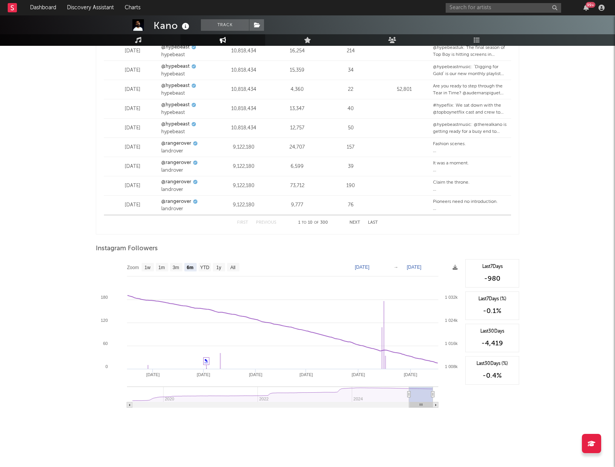
type input "2025-03-14"
type input "2025-09-14"
type input "2025-02-24"
type input "2025-08-27"
type input "2025-02-12"
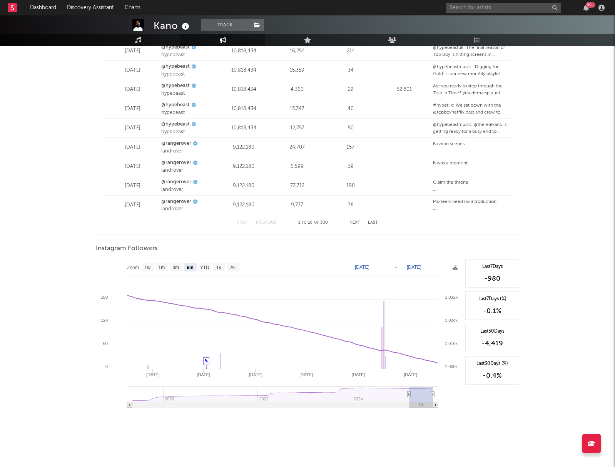
type input "2025-08-15"
type input "[DATE]"
type input "2025-08-03"
type input "2025-01-19"
type input "2025-07-22"
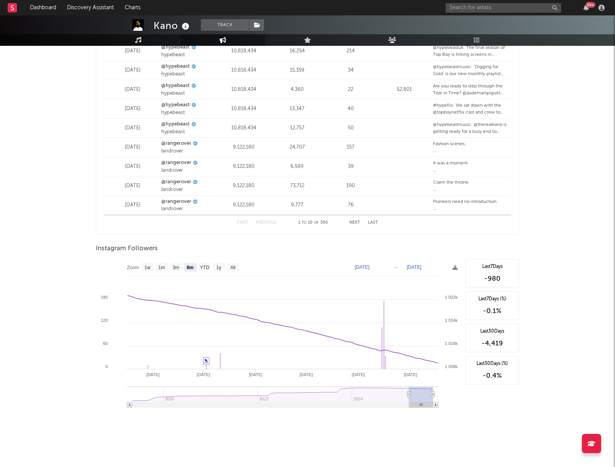
type input "2025-01-04"
type input "2025-07-07"
type input "2024-12-26"
type input "2025-06-28"
type input "2024-12-11"
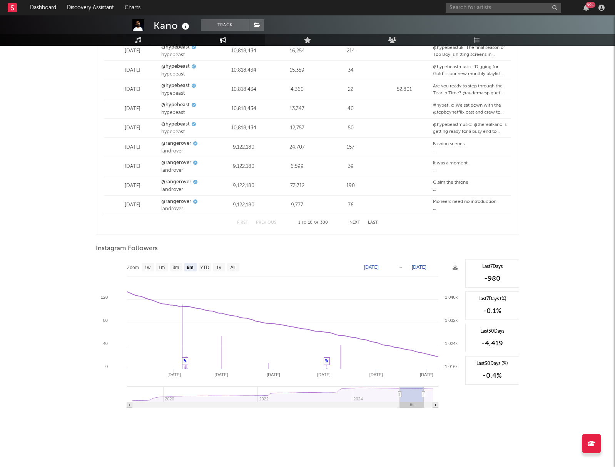
type input "2025-06-13"
type input "2024-12-08"
type input "2025-06-10"
type input "2024-12-05"
type input "2025-06-07"
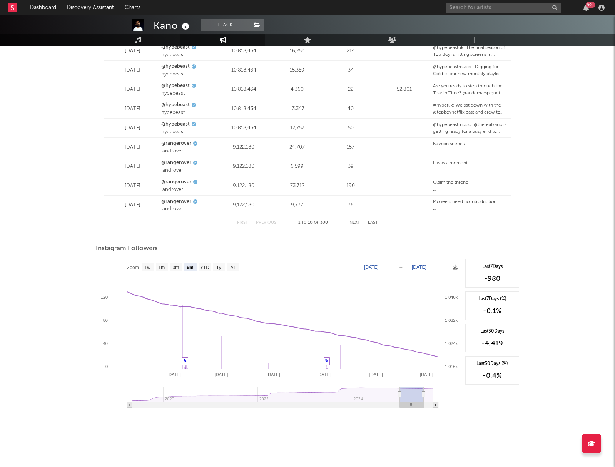
type input "2024-11-29"
type input "2025-06-01"
type input "2024-11-26"
type input "2025-05-29"
type input "2024-11-20"
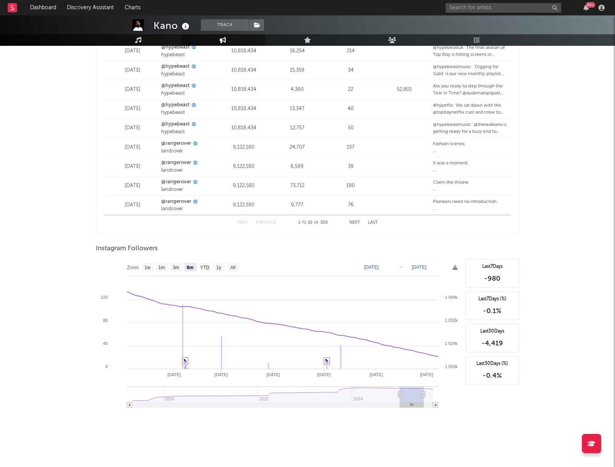
type input "2025-05-23"
type input "2024-11-17"
type input "2025-05-20"
type input "2024-11-14"
type input "2025-05-17"
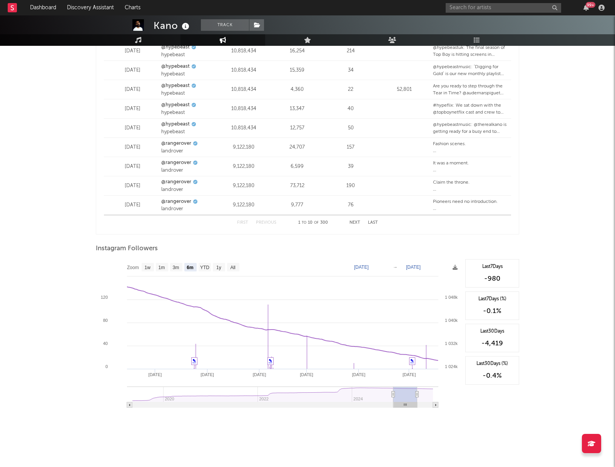
type input "2024-11-11"
type input "2025-05-14"
drag, startPoint x: 414, startPoint y: 405, endPoint x: 398, endPoint y: 405, distance: 16.6
click at [398, 405] on rect at bounding box center [405, 404] width 23 height 5
type input "2024-11-08"
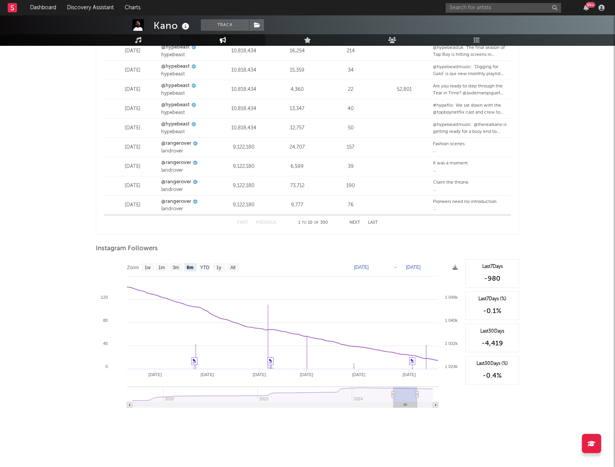
type input "2025-05-11"
type input "2024-11-05"
type input "2025-05-08"
type input "2024-11-02"
type input "2025-05-05"
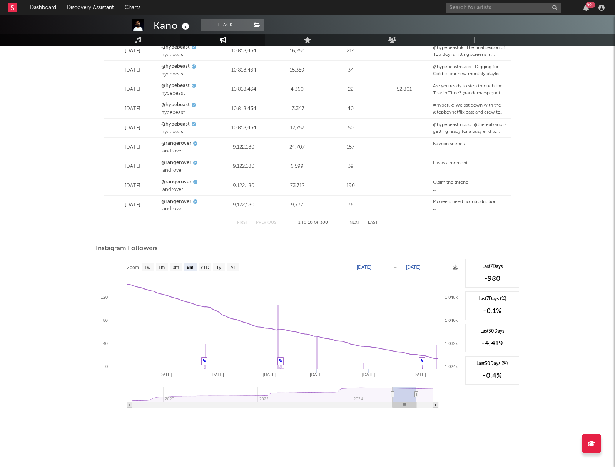
type input "2024-10-19"
type input "2025-04-21"
type input "2024-10-10"
type input "2025-04-12"
type input "2024-10-07"
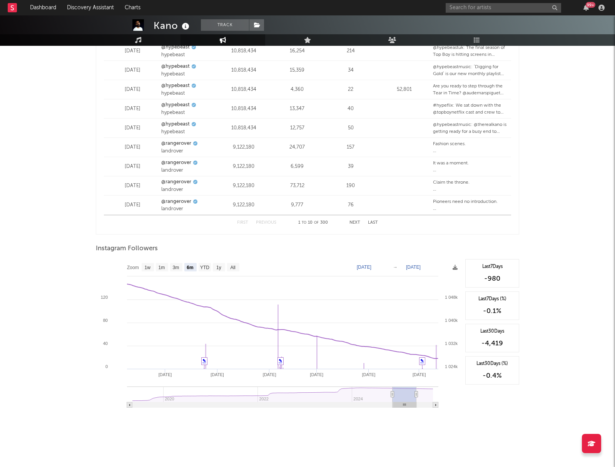
type input "2025-04-09"
type input "2024-10-04"
type input "2025-04-06"
type input "2024-10-01"
type input "2025-04-03"
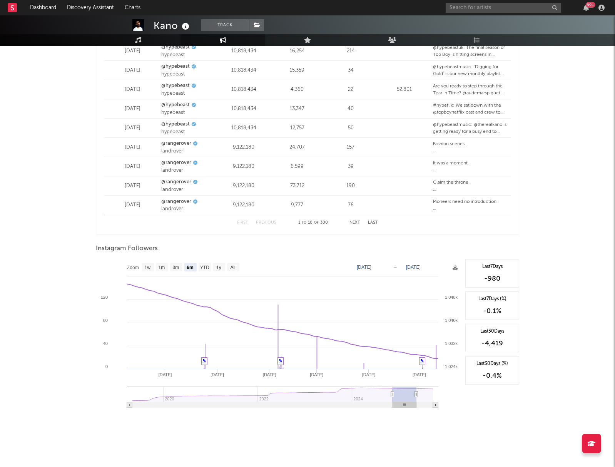
type input "2024-09-28"
type input "2025-03-31"
type input "2024-09-25"
type input "[DATE]"
type input "2024-09-22"
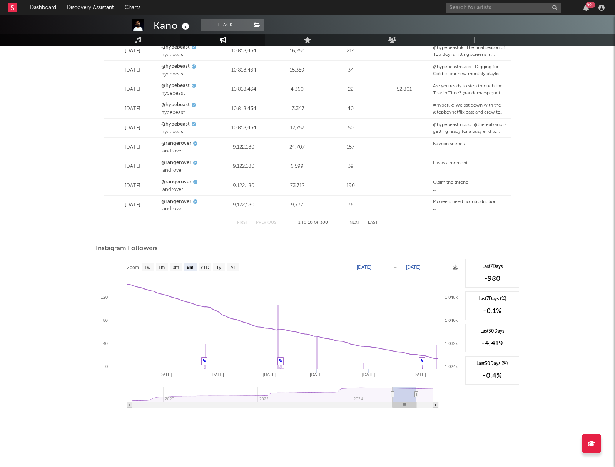
type input "2025-03-25"
type input "2024-09-19"
type input "2025-03-22"
type input "2024-09-16"
type input "2025-03-19"
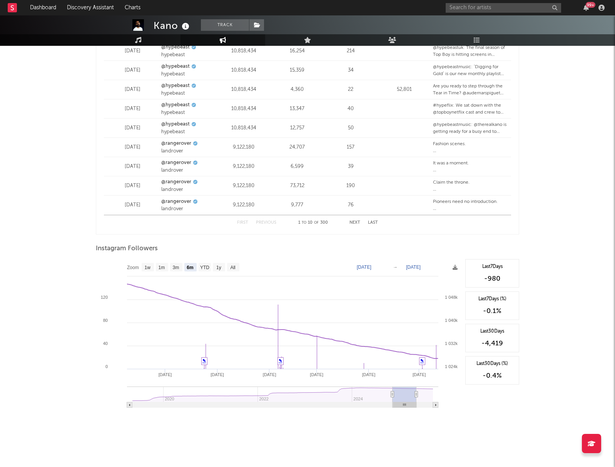
type input "2024-09-13"
type input "2025-03-16"
type input "2024-09-10"
type input "2025-03-13"
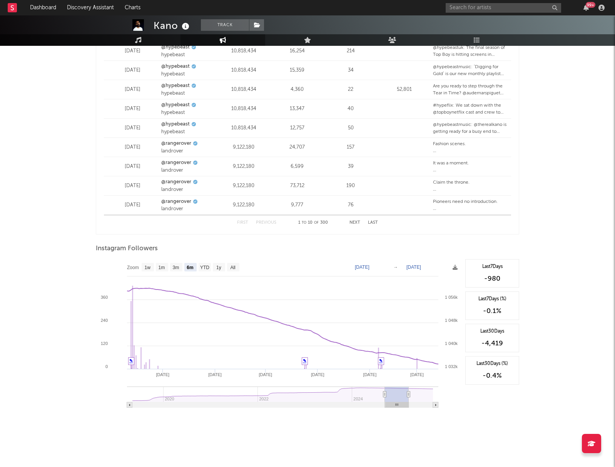
type input "2024-09-07"
type input "2025-03-10"
type input "2024-09-04"
type input "2025-03-07"
type input "2024-09-01"
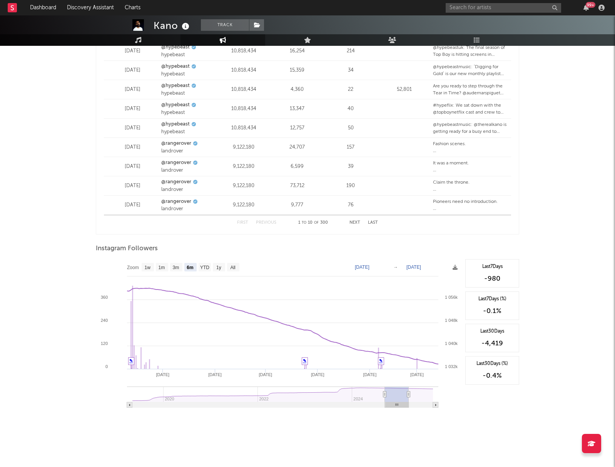
type input "2025-03-04"
type input "2024-08-29"
type input "2025-03-01"
type input "2024-08-26"
type input "2025-02-26"
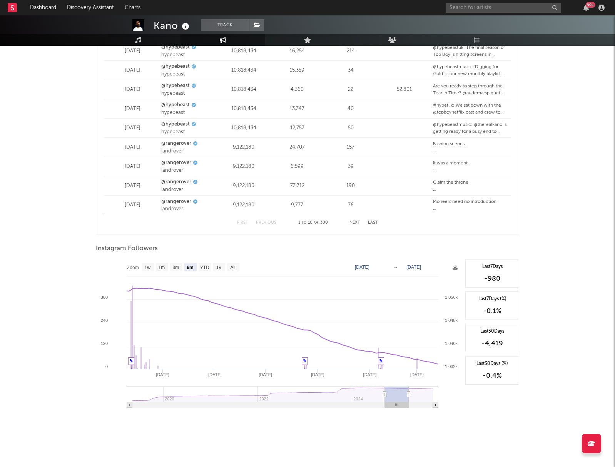
type input "2024-08-23"
type input "2025-02-23"
type input "2024-08-20"
type input "2025-02-20"
type input "2024-08-17"
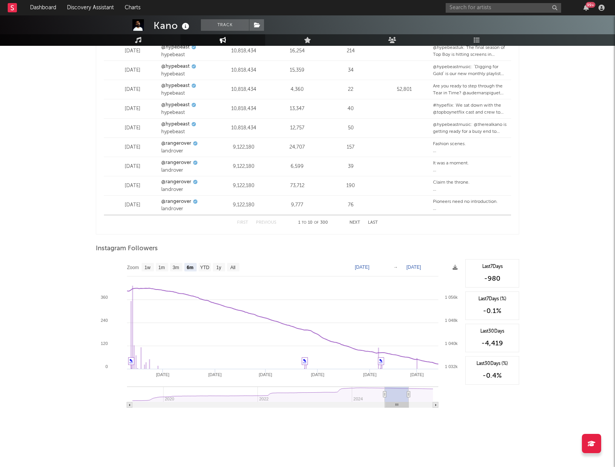
type input "2025-02-17"
type input "2024-08-11"
type input "2025-02-11"
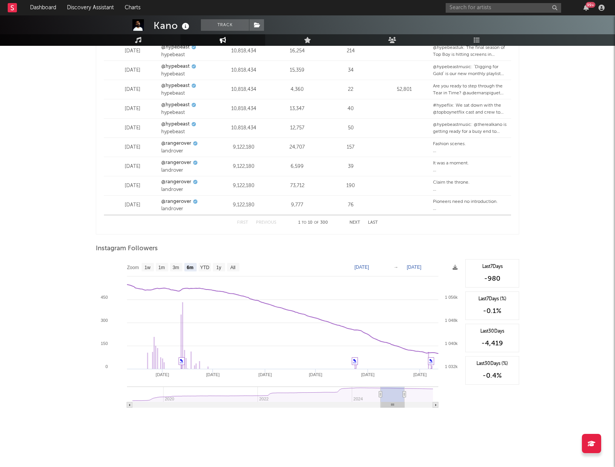
type input "2024-08-08"
type input "2025-02-08"
type input "2024-08-05"
type input "2025-02-05"
type input "2024-08-02"
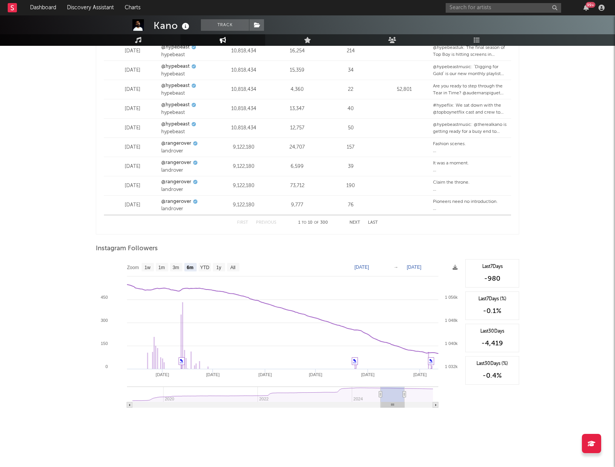
type input "2025-02-02"
drag, startPoint x: 398, startPoint y: 405, endPoint x: 385, endPoint y: 406, distance: 12.7
click at [385, 406] on rect at bounding box center [392, 404] width 23 height 5
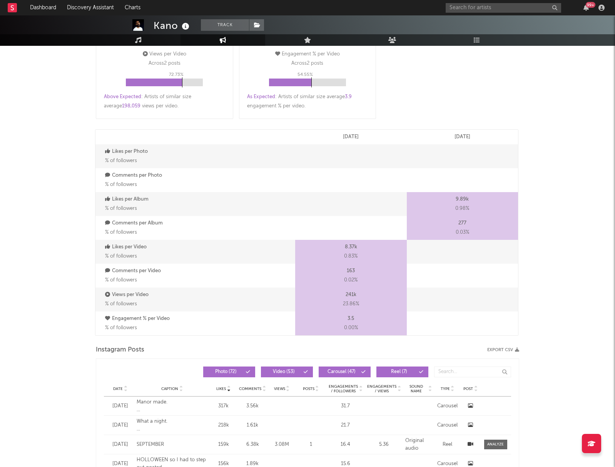
scroll to position [0, 0]
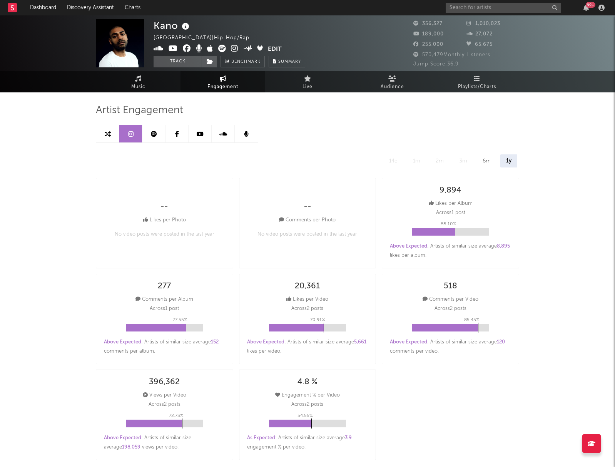
click at [155, 136] on icon at bounding box center [154, 134] width 6 height 6
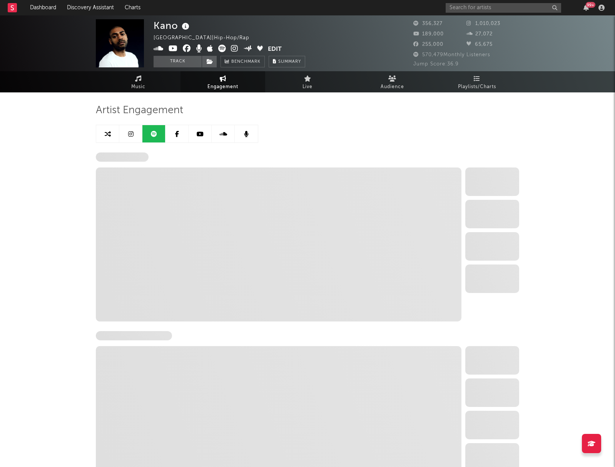
select select "6m"
select select "1w"
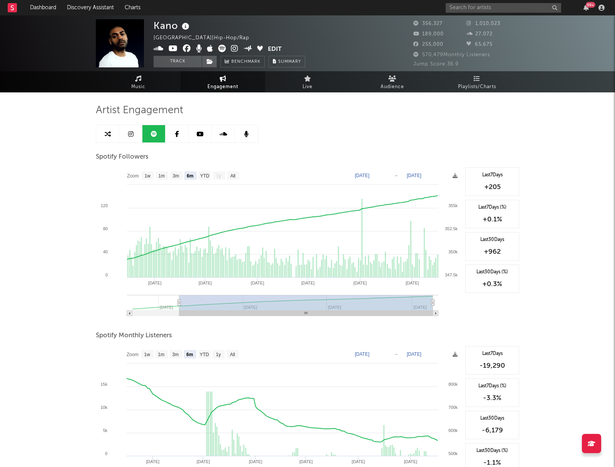
type input "2025-03-14"
type input "2025-09-14"
type input "2025-03-12"
type input "[DATE]"
type input "2025-03-08"
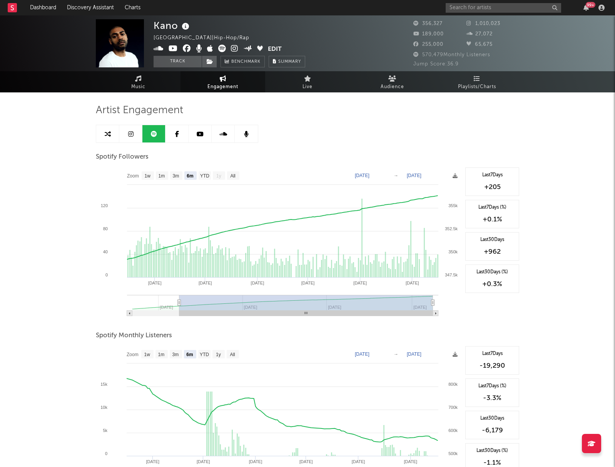
type input "2025-09-08"
type input "2025-03-03"
type input "2025-09-03"
type input "2025-02-26"
type input "2025-08-29"
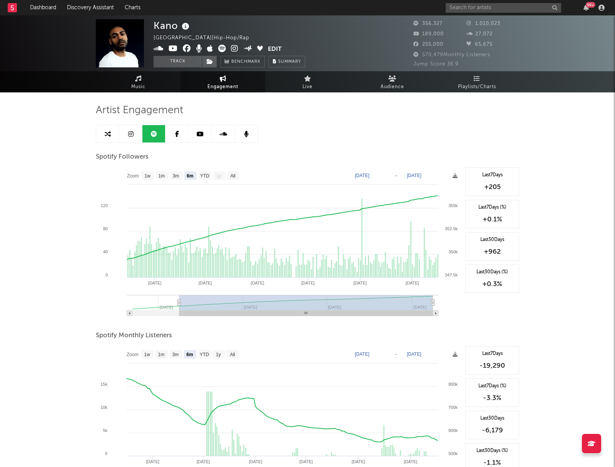
type input "2025-02-22"
type input "2025-08-25"
type input "2025-02-18"
type input "2025-08-21"
type input "2025-02-15"
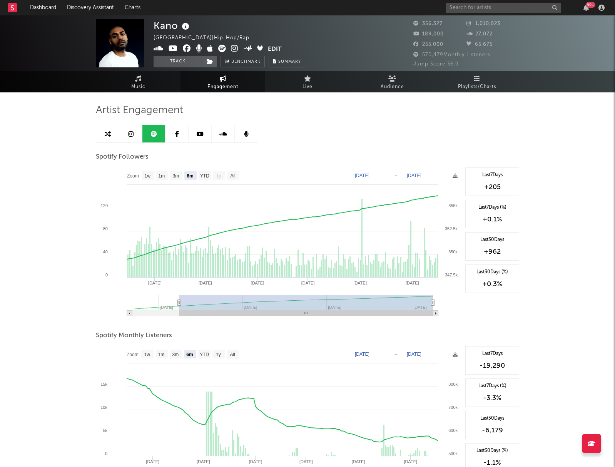
type input "2025-08-18"
type input "2025-02-11"
type input "2025-08-14"
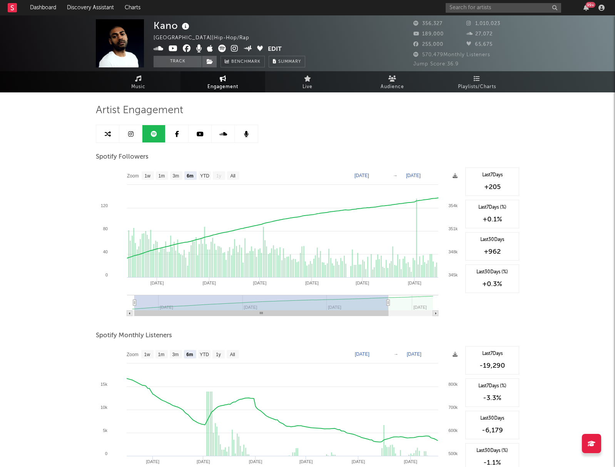
type input "2025-02-10"
type input "2025-08-13"
drag, startPoint x: 168, startPoint y: 312, endPoint x: 112, endPoint y: 308, distance: 56.8
click at [111, 312] on icon "Created with Highcharts 10.3.3 Apr '25 May '25 Jun '25 Jul '25 Aug '25 Mar '25 …" at bounding box center [279, 245] width 366 height 154
click at [199, 133] on icon at bounding box center [200, 134] width 7 height 6
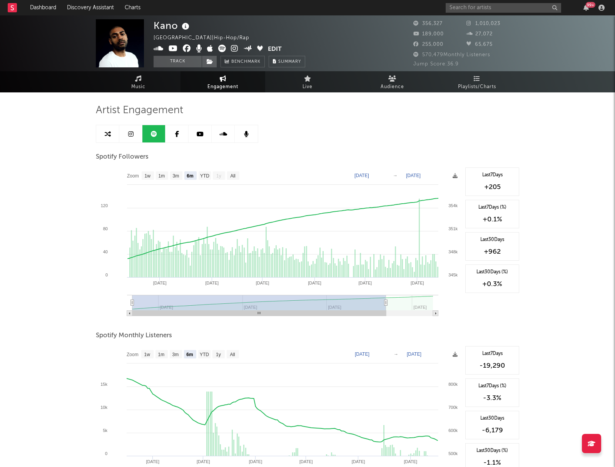
click at [199, 133] on icon at bounding box center [200, 134] width 7 height 6
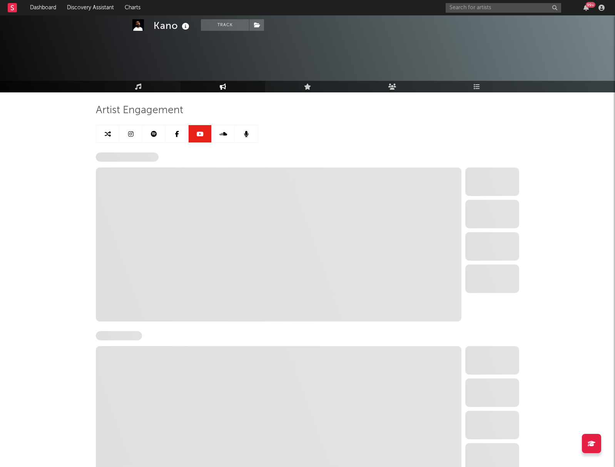
scroll to position [87, 0]
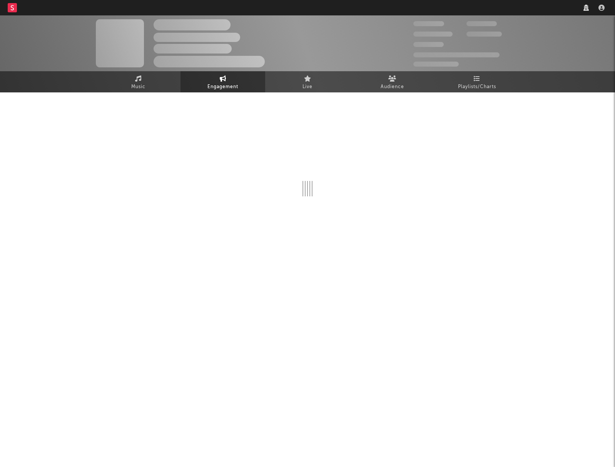
select select "1w"
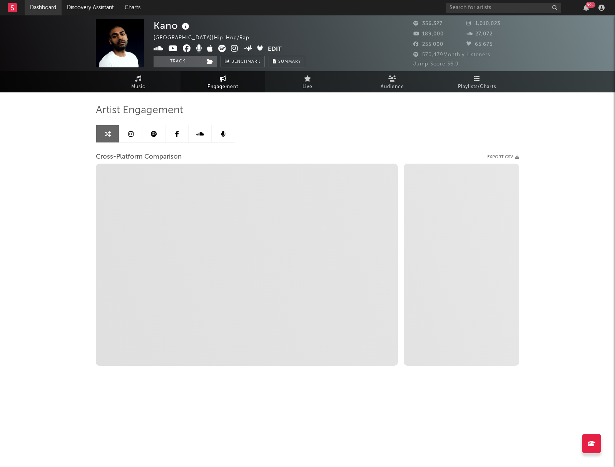
select select "1m"
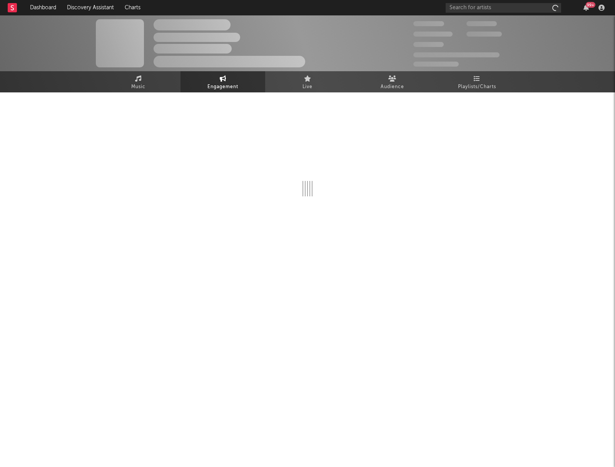
select select "1w"
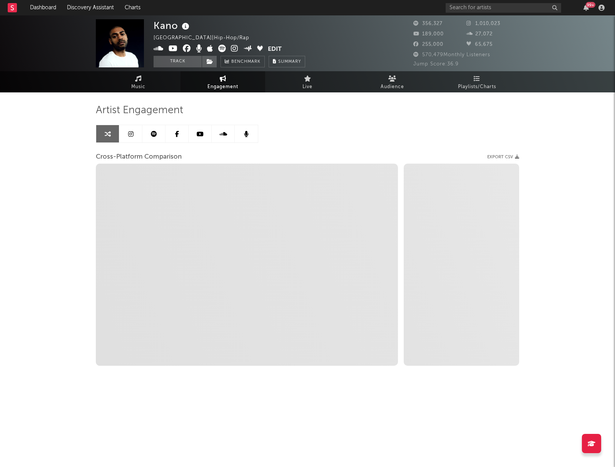
select select "1m"
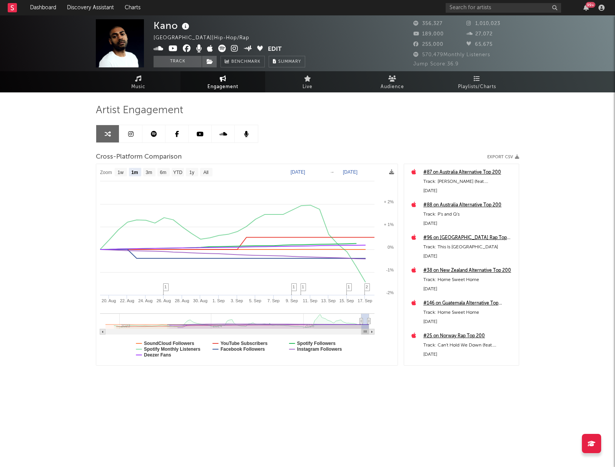
click at [203, 135] on icon at bounding box center [200, 134] width 7 height 6
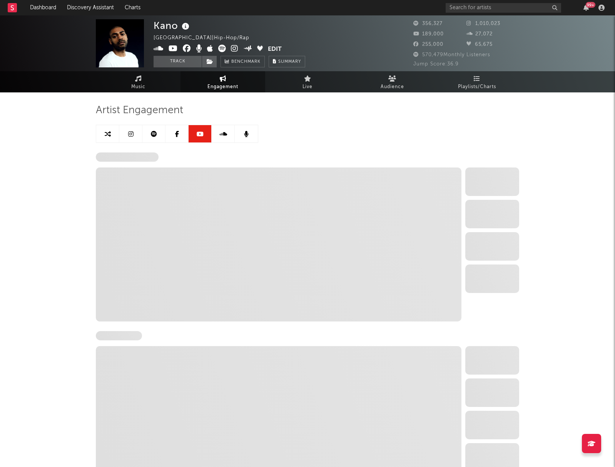
select select "6m"
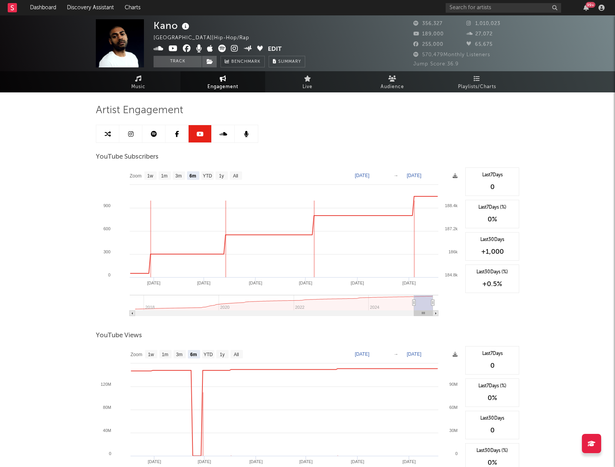
type input "2025-03-14"
type input "2025-09-14"
type input "2025-03-10"
type input "2025-09-10"
type input "2025-03-03"
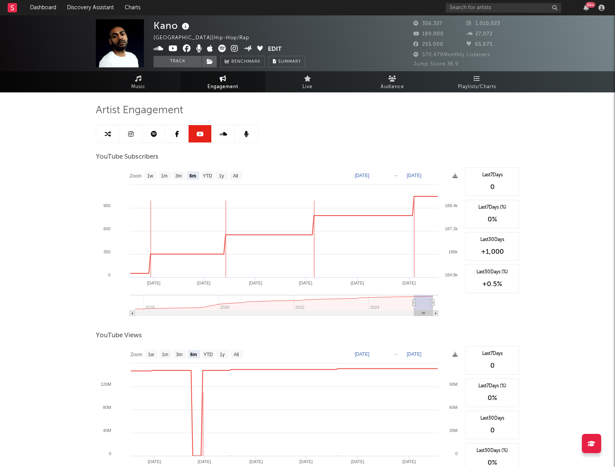
type input "2025-09-03"
type input "2025-02-19"
type input "2025-08-22"
type input "2025-01-28"
type input "2025-07-31"
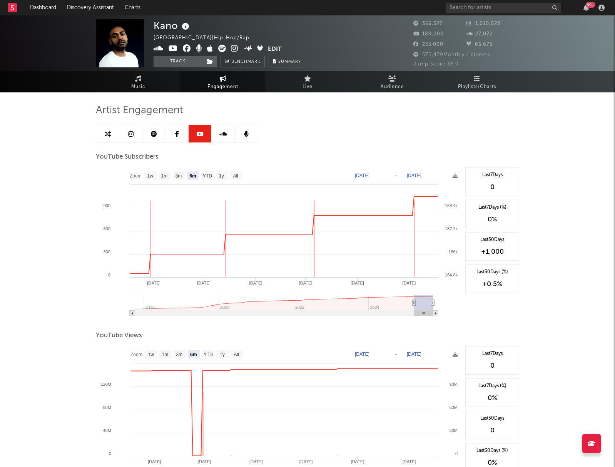
type input "2025-01-01"
type input "2025-07-04"
type input "2024-12-02"
type input "2025-06-04"
type input "2024-11-10"
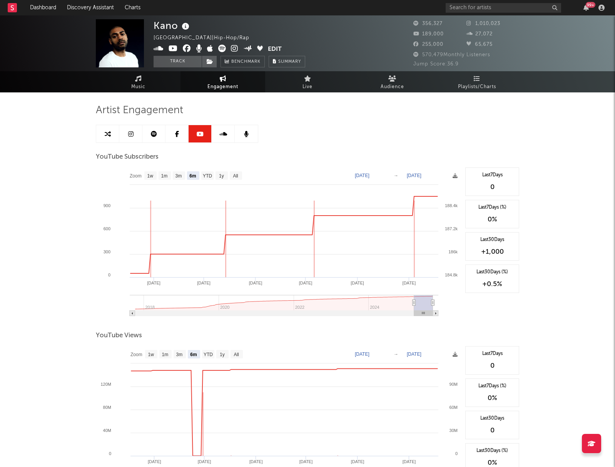
type input "2025-05-13"
type input "2024-10-18"
type input "2025-04-20"
type input "2024-10-03"
type input "2025-04-05"
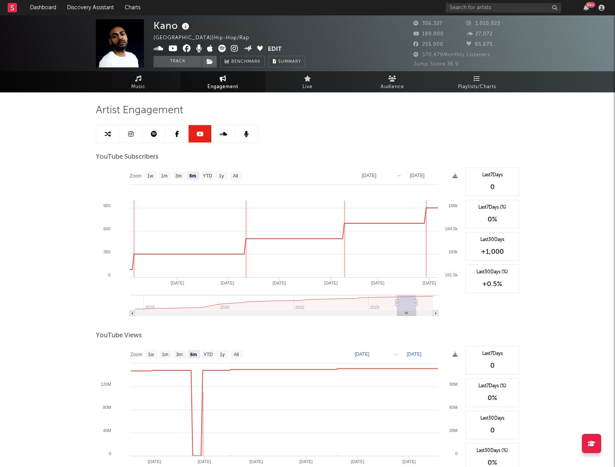
type input "2024-09-22"
type input "2025-03-25"
type input "2024-09-11"
type input "2025-03-14"
type input "2024-08-27"
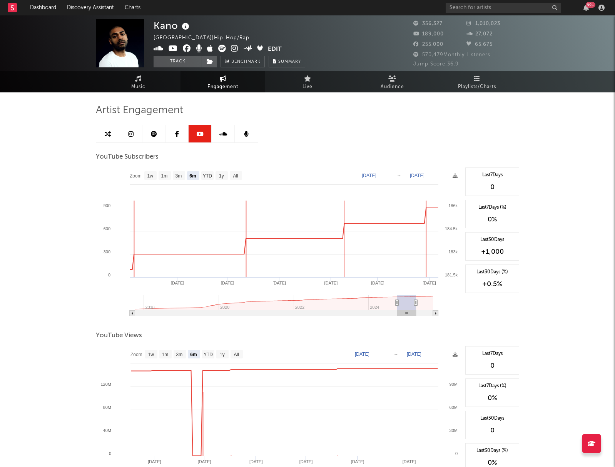
type input "2025-02-27"
type input "2024-08-12"
type input "2025-02-12"
type input "2024-08-01"
type input "2025-02-01"
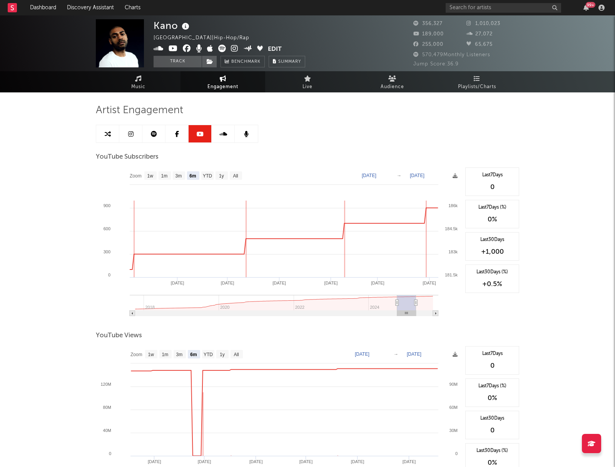
type input "2024-07-24"
type input "2025-01-24"
type input "2024-07-17"
type input "2025-01-17"
type input "2024-07-02"
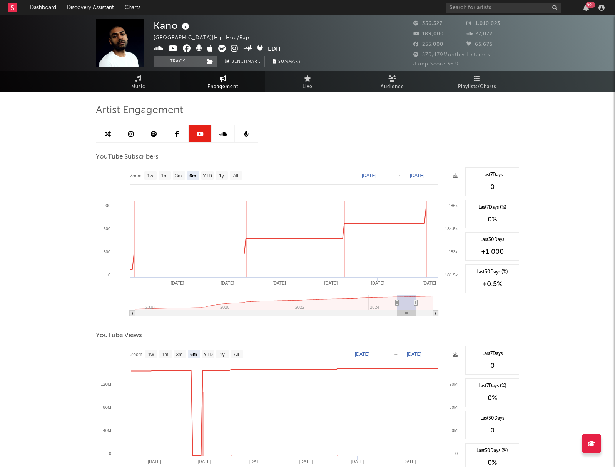
type input "2025-01-02"
type input "2024-06-13"
type input "2024-12-14"
type input "2024-05-21"
type input "2024-11-21"
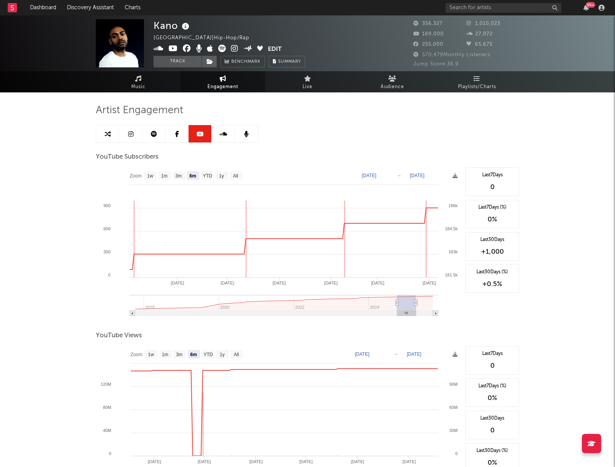
type input "2024-05-03"
type input "2024-11-02"
type input "2024-04-18"
type input "2024-10-19"
type input "2024-04-03"
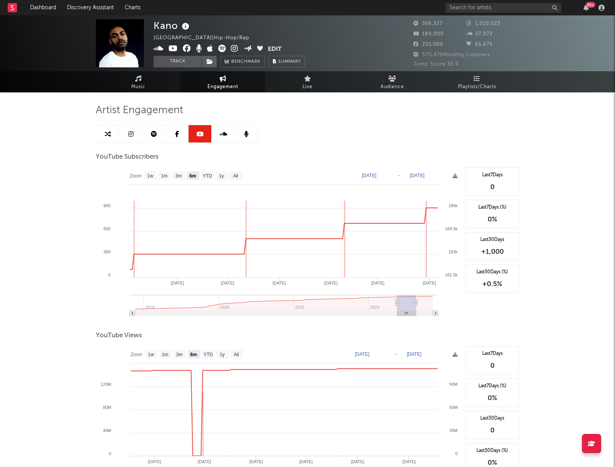
type input "2024-10-03"
type input "2024-03-11"
type input "2024-09-11"
type input "2024-02-21"
type input "2024-08-23"
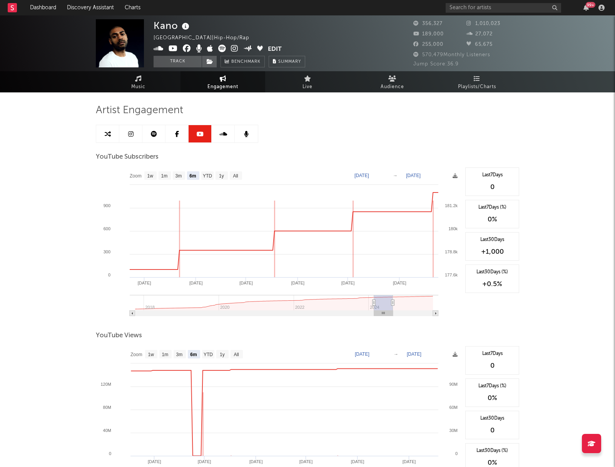
type input "2024-02-06"
type input "2024-08-08"
type input "2024-01-30"
type input "2024-08-01"
type input "2024-01-18"
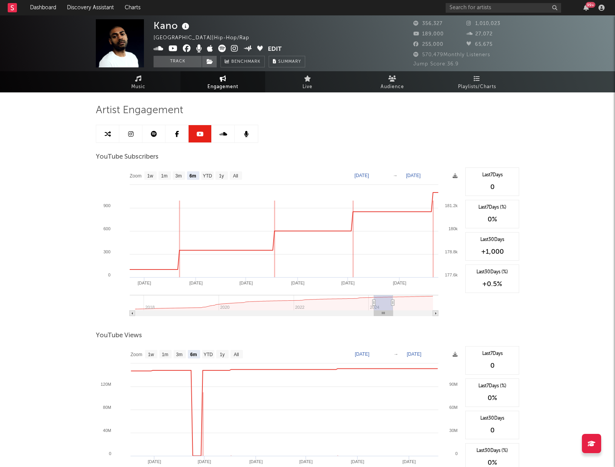
type input "2024-07-20"
type input "2023-12-31"
type input "2024-07-02"
type input "2023-12-12"
type input "2024-06-13"
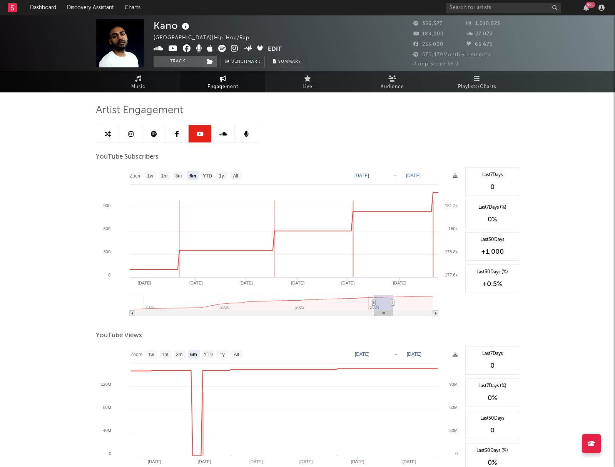
type input "2023-11-23"
type input "2024-05-25"
type input "2023-11-12"
type input "2024-05-14"
type input "2023-11-01"
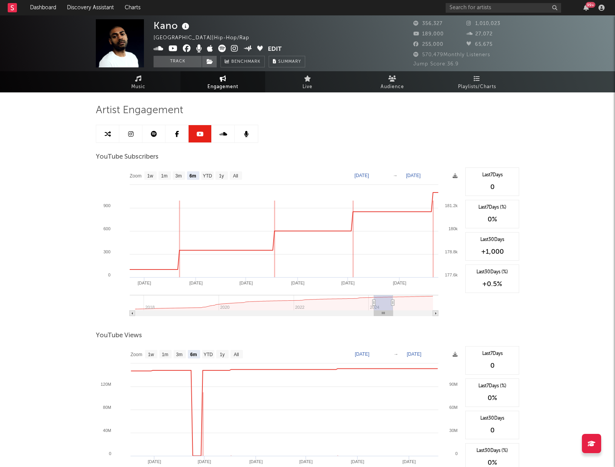
type input "2024-05-03"
type input "2023-10-28"
type input "2024-04-29"
type input "2023-10-24"
type input "2024-04-25"
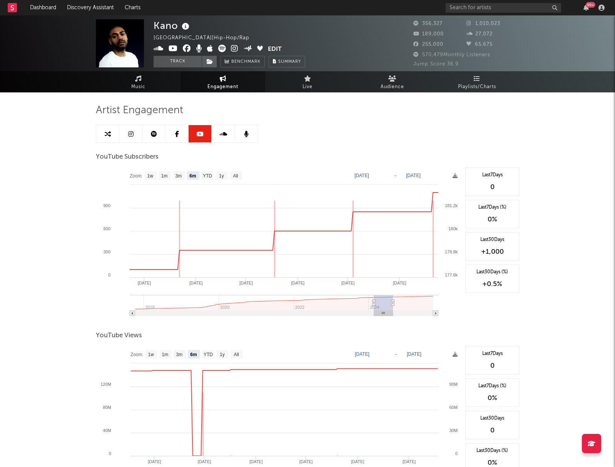
type input "2023-10-20"
type input "2024-04-21"
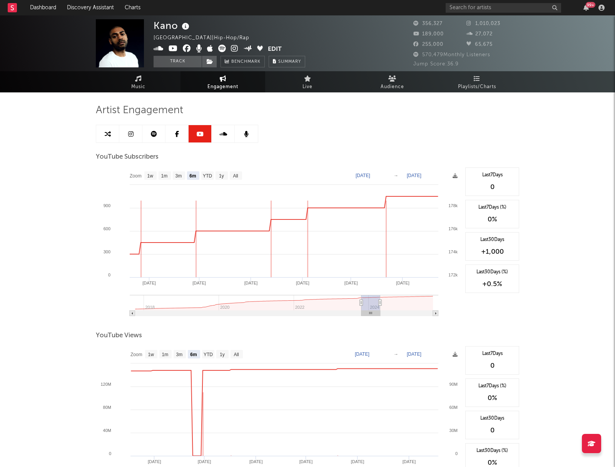
type input "2023-10-17"
type input "2024-04-18"
drag, startPoint x: 428, startPoint y: 315, endPoint x: 376, endPoint y: 315, distance: 52.0
click at [376, 315] on rect at bounding box center [371, 313] width 19 height 5
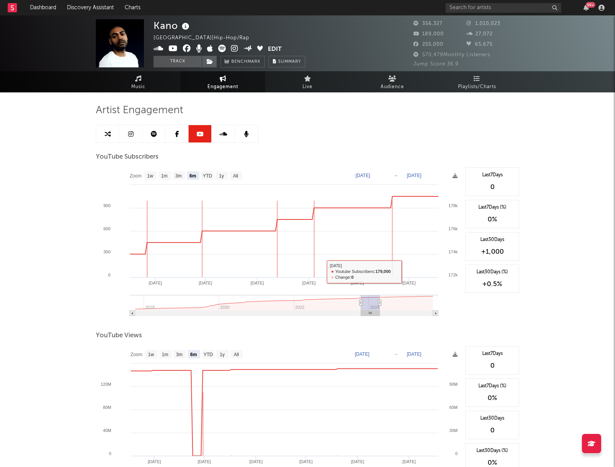
type input "2023-10-20"
type input "2024-04-21"
type input "2023-10-28"
type input "2024-04-29"
type input "2023-11-04"
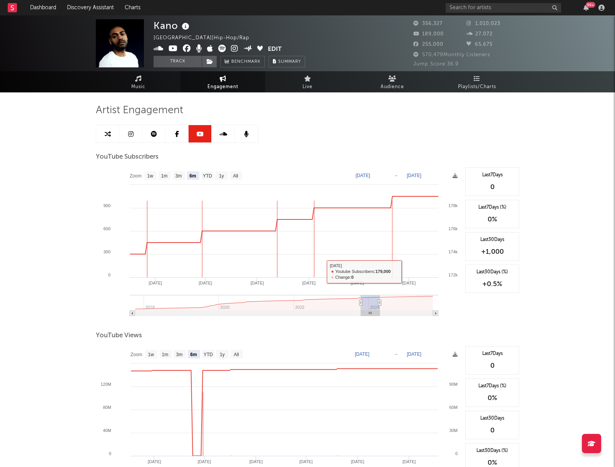
type input "2024-05-06"
type input "2023-11-19"
type input "2024-05-21"
type input "2023-11-27"
type input "2024-05-29"
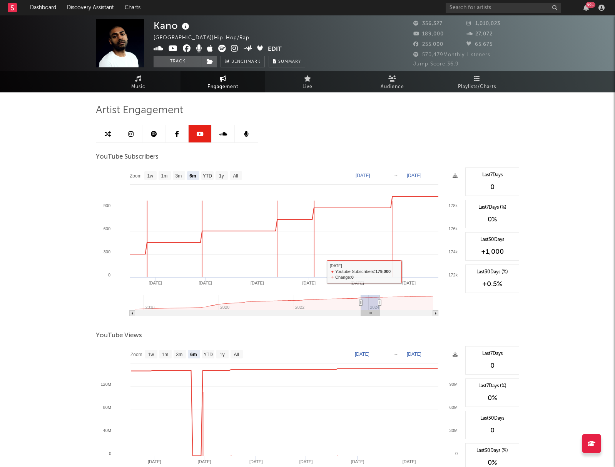
type input "2023-12-04"
type input "2024-06-05"
type input "2023-12-08"
type input "2024-06-09"
type input "2023-12-16"
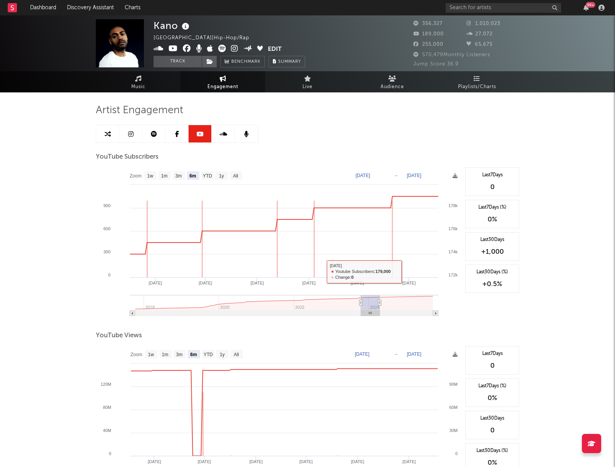
type input "2024-06-17"
type input "2023-12-19"
type input "2024-06-20"
type input "2023-12-23"
type input "2024-06-24"
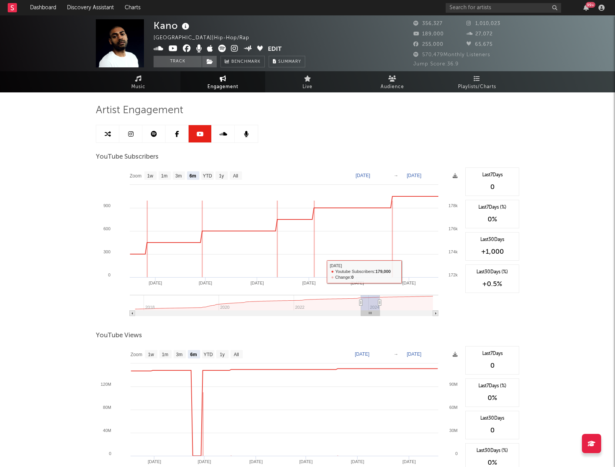
type input "2023-12-27"
type input "2024-06-28"
type input "2023-12-31"
type input "2024-07-02"
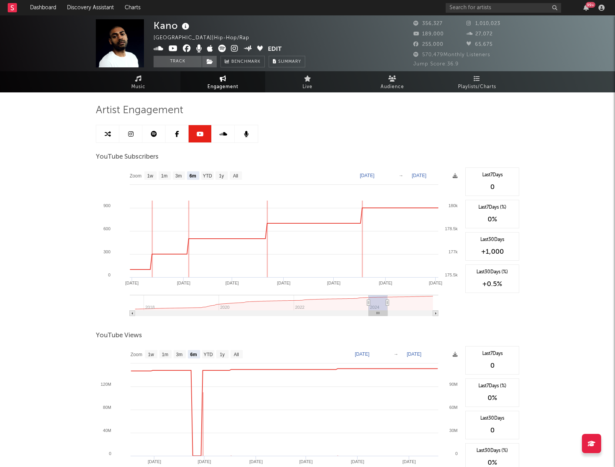
drag, startPoint x: 376, startPoint y: 313, endPoint x: 384, endPoint y: 313, distance: 7.7
click at [384, 313] on rect at bounding box center [378, 313] width 19 height 5
type input "2024-01-03"
type input "2024-07-05"
type input "2024-01-07"
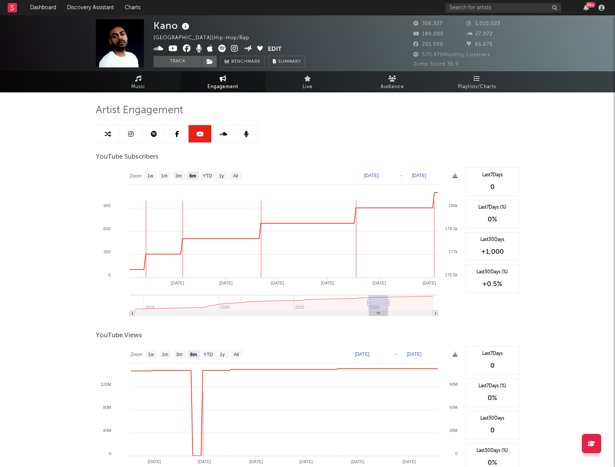
type input "2024-07-09"
type input "2024-01-11"
type input "2024-07-13"
type input "2024-01-18"
type input "2024-07-20"
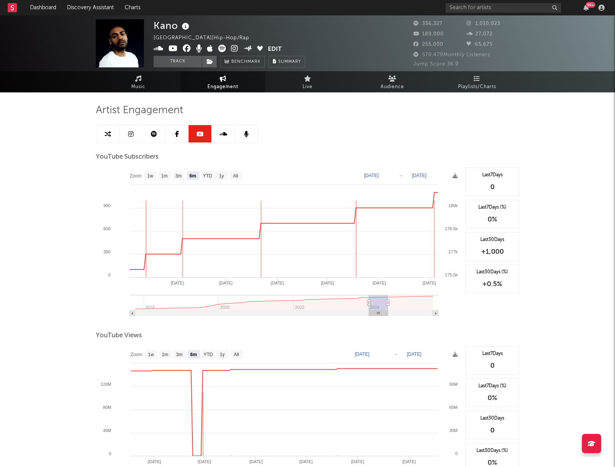
type input "2024-01-22"
type input "2024-07-24"
type input "2024-01-26"
type input "2024-07-28"
type input "2024-01-30"
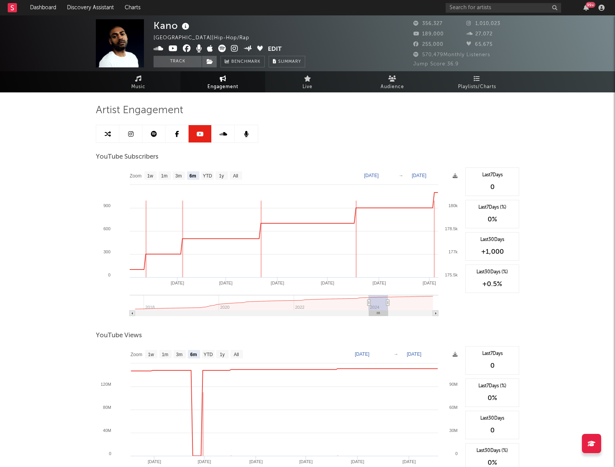
type input "2024-08-01"
type input "2024-02-02"
type input "2024-08-04"
type input "2024-02-06"
type input "2024-08-08"
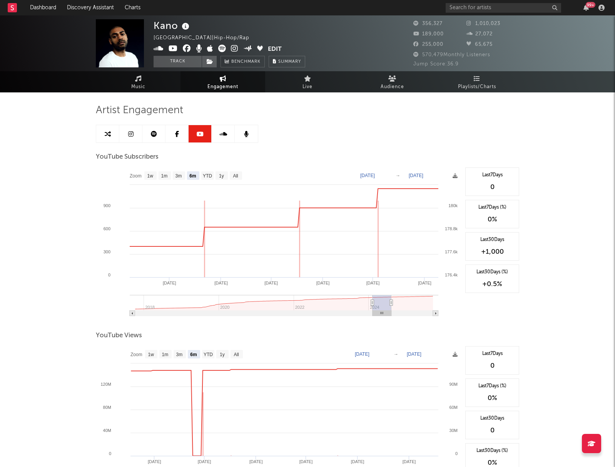
type input "2024-02-10"
type input "2024-08-12"
type input "2024-02-17"
type input "2024-08-19"
type input "2024-02-21"
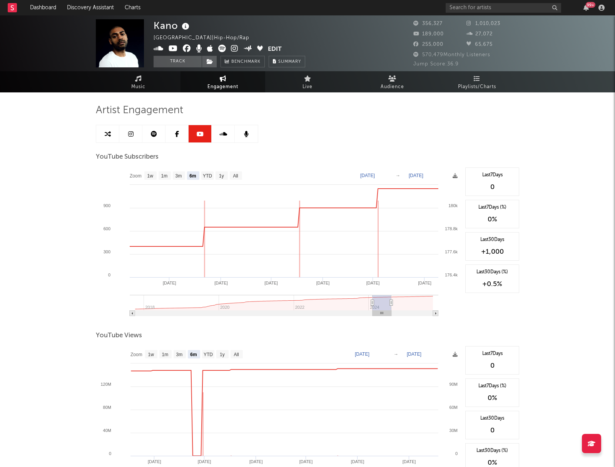
type input "2024-08-23"
type input "2024-02-25"
type input "2024-08-27"
type input "2024-02-29"
type input "2024-08-31"
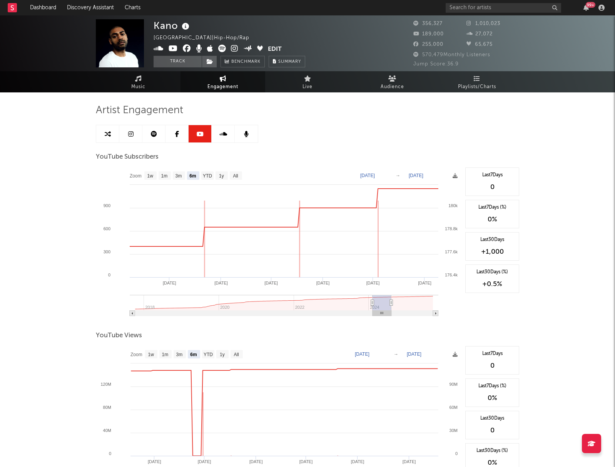
type input "2024-03-07"
type input "2024-09-07"
type input "2024-03-15"
type input "2024-09-15"
type input "2024-03-26"
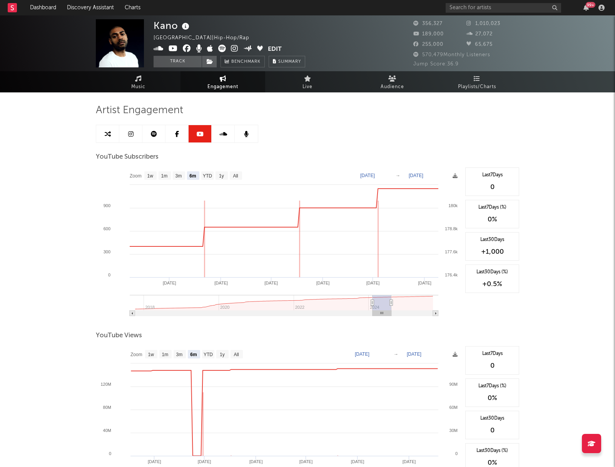
type input "2024-09-26"
type input "2024-03-30"
type input "2024-09-30"
type input "2024-04-03"
type input "2024-10-03"
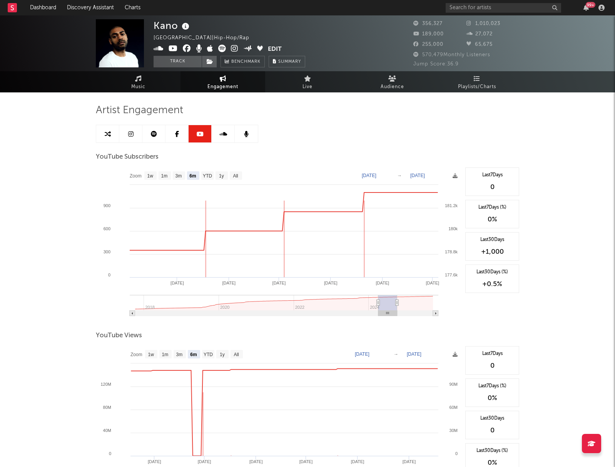
type input "2024-04-06"
type input "2024-10-07"
type input "2024-04-10"
type input "2024-10-11"
type input "2024-04-14"
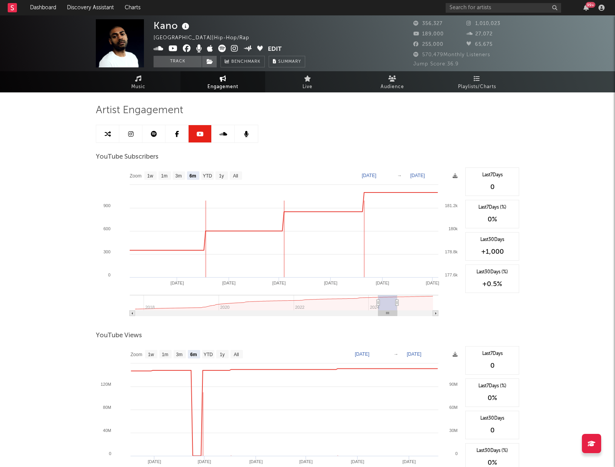
type input "2024-10-15"
drag, startPoint x: 385, startPoint y: 313, endPoint x: 396, endPoint y: 311, distance: 10.9
click at [396, 311] on rect at bounding box center [388, 313] width 19 height 5
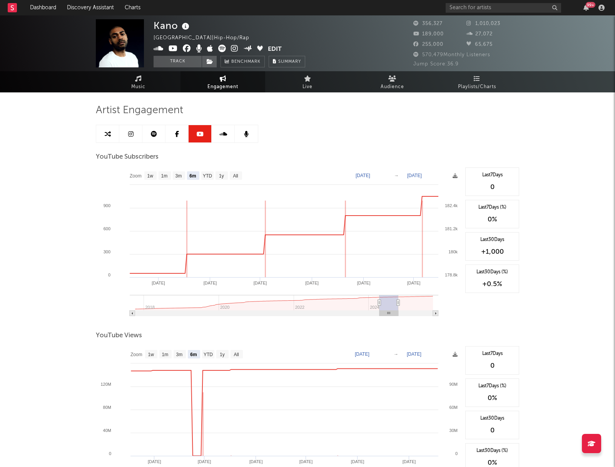
click at [173, 137] on link at bounding box center [177, 133] width 23 height 17
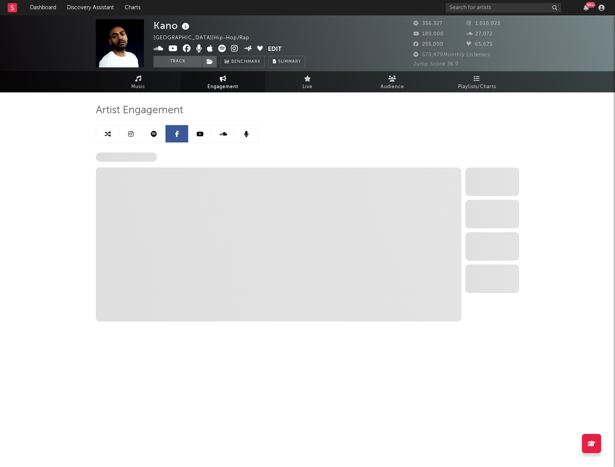
select select "6m"
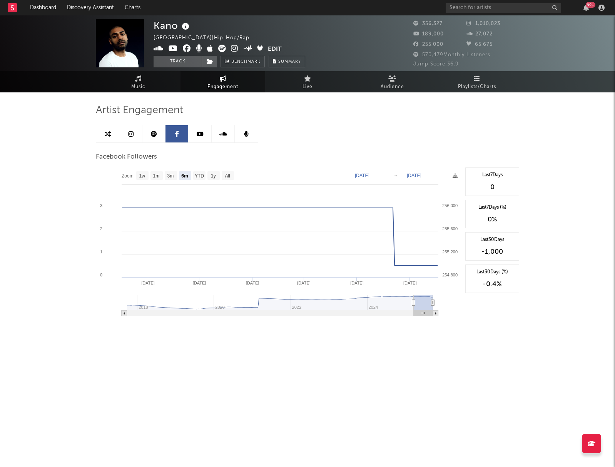
type input "2025-03-13"
type input "2025-09-13"
type input "2025-03-09"
type input "2025-09-09"
type input "2025-02-08"
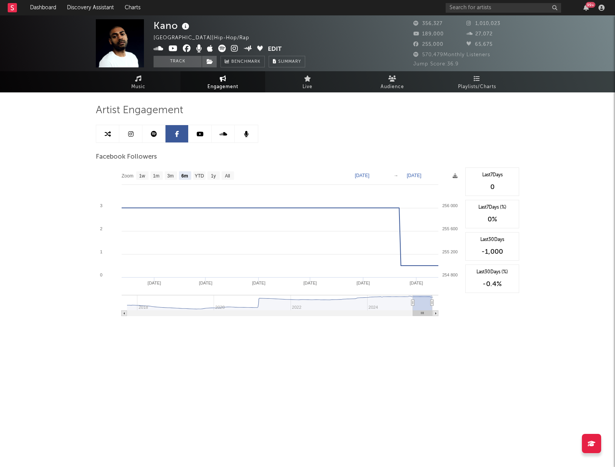
type input "2025-08-11"
type input "[DATE]"
type input "2024-10-30"
type input "2025-05-02"
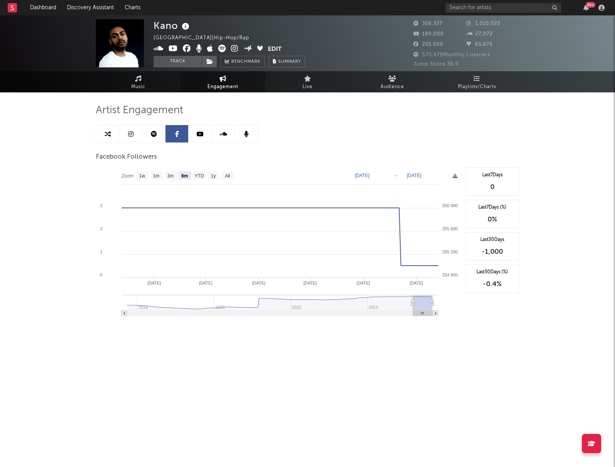
type input "[DATE]"
type input "2024-09-27"
type input "2025-03-30"
type input "2025-02-06"
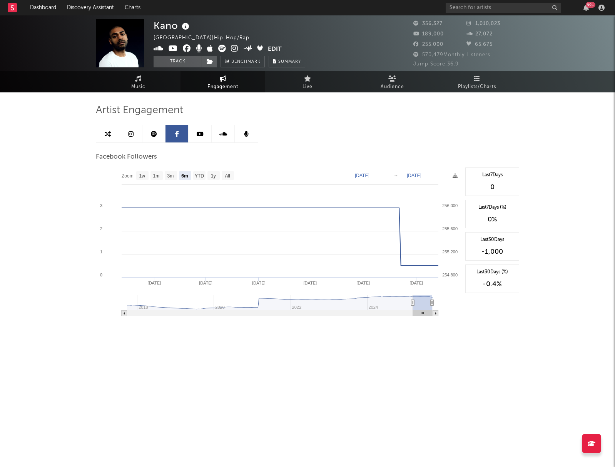
type input "2025-08-09"
type input "2024-11-06"
type input "2025-05-09"
type input "2024-10-18"
type input "2025-04-20"
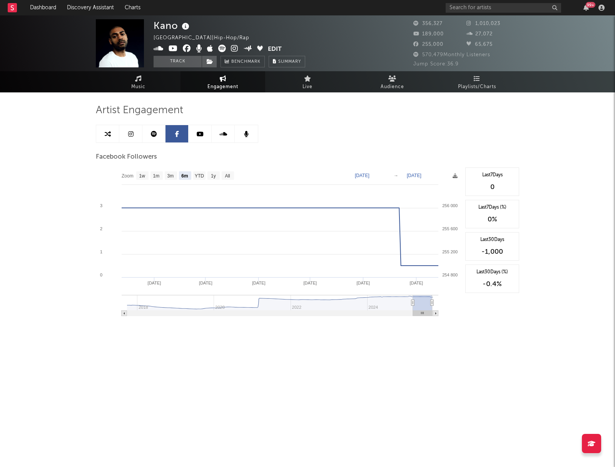
type input "2024-09-25"
type input "[DATE]"
type input "2024-08-26"
type input "2025-02-26"
type input "2024-07-23"
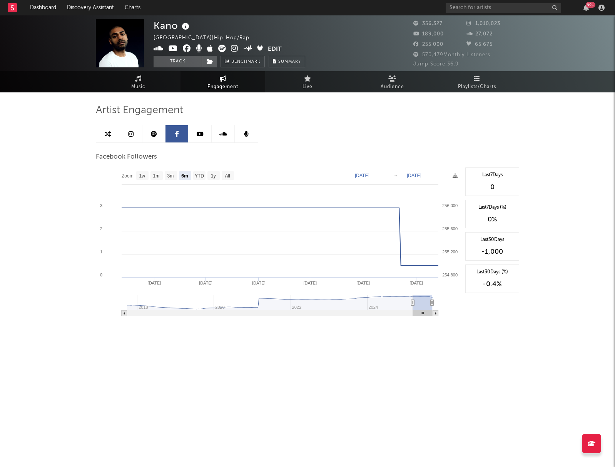
type input "2025-01-23"
type input "2024-04-12"
type input "2024-10-12"
type input "2024-08-05"
type input "2025-02-05"
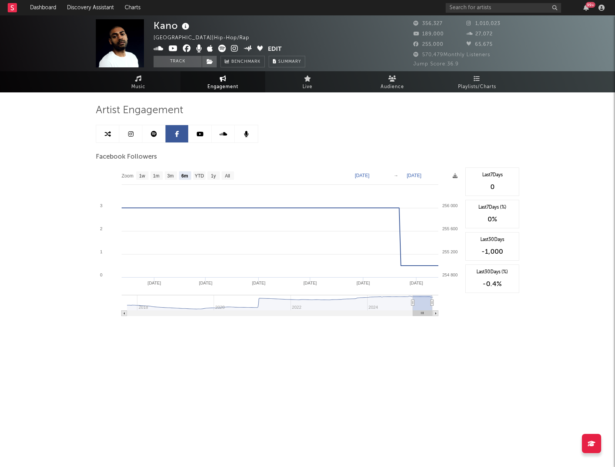
type input "2024-04-13"
type input "2024-10-14"
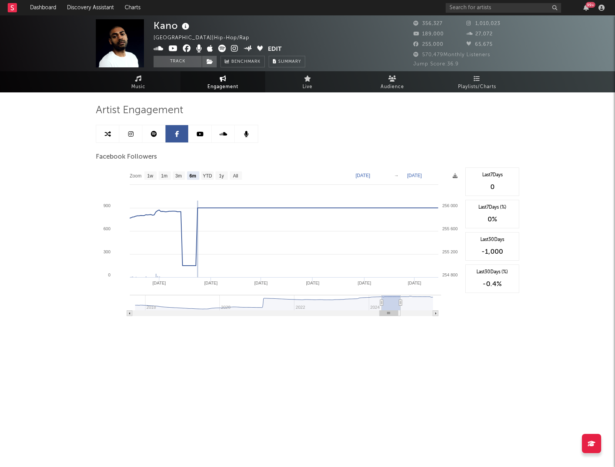
type input "2024-05-19"
type input "2024-11-19"
type input "2024-04-12"
type input "2024-10-13"
type input "2024-03-28"
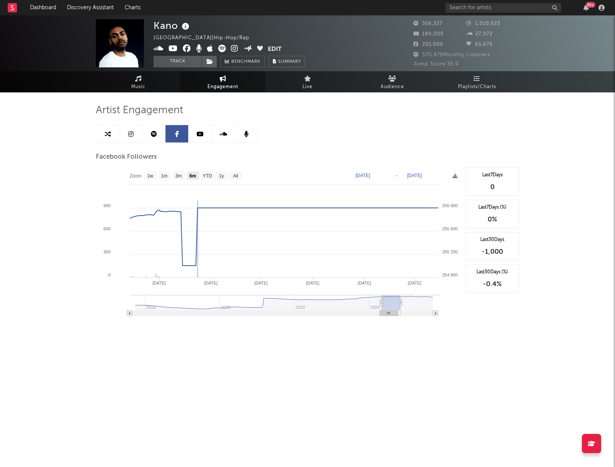
type input "2024-09-28"
type input "2024-03-17"
type input "2024-09-17"
type input "2024-03-02"
type input "2024-09-02"
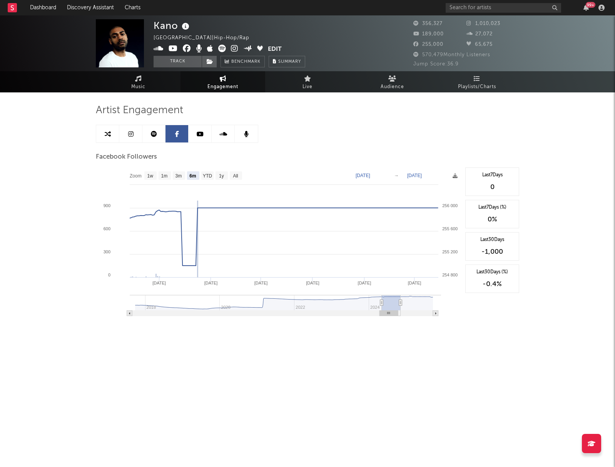
type input "2024-02-20"
type input "2024-08-22"
type input "2024-02-12"
type input "2024-08-14"
type input "2024-02-08"
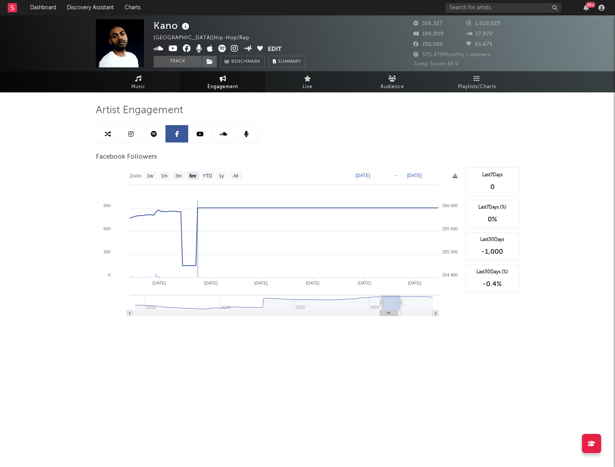
type input "2024-08-10"
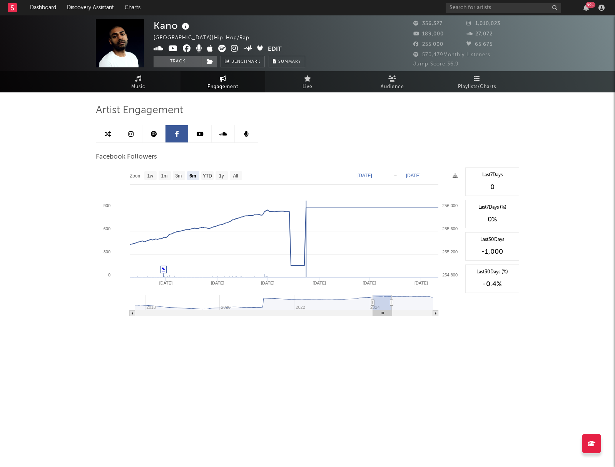
type input "2024-02-12"
type input "2024-08-14"
type input "2024-02-20"
type input "2024-08-22"
type input "2024-02-27"
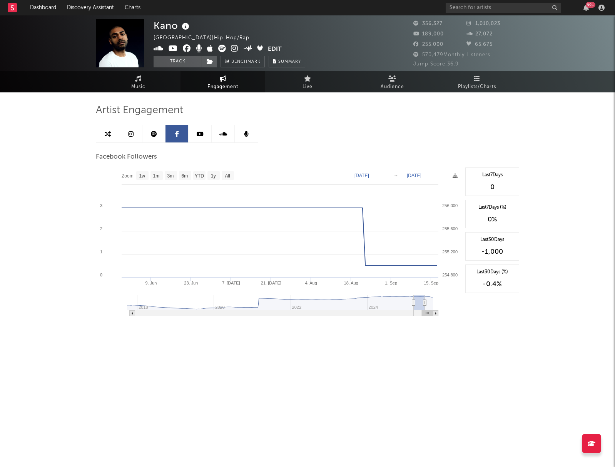
drag, startPoint x: 421, startPoint y: 313, endPoint x: 433, endPoint y: 311, distance: 12.1
click at [433, 311] on g at bounding box center [284, 313] width 309 height 5
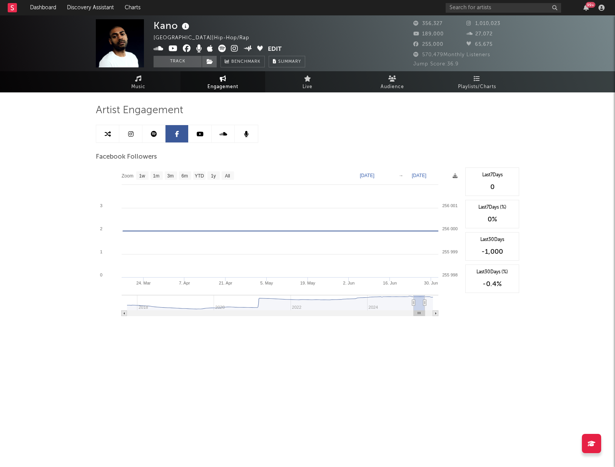
click at [425, 302] on icon at bounding box center [425, 303] width 3 height 6
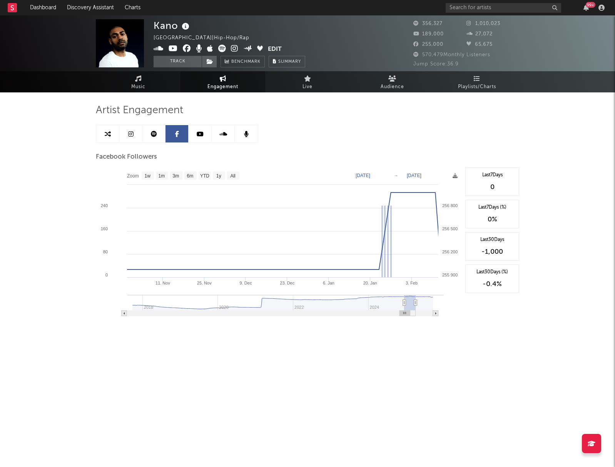
drag, startPoint x: 421, startPoint y: 315, endPoint x: 414, endPoint y: 315, distance: 6.5
click at [414, 315] on g at bounding box center [280, 313] width 317 height 5
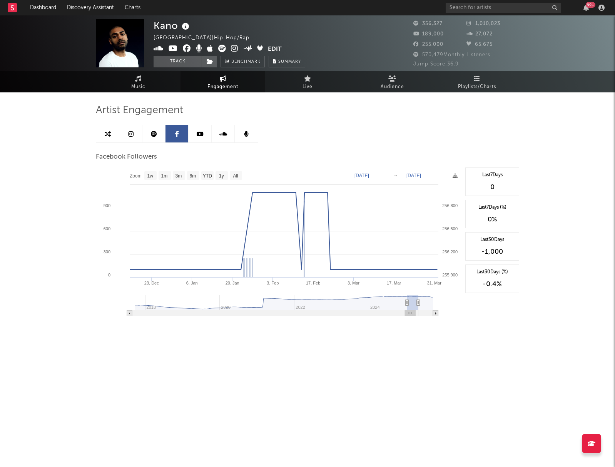
click at [131, 314] on rect at bounding box center [129, 313] width 5 height 5
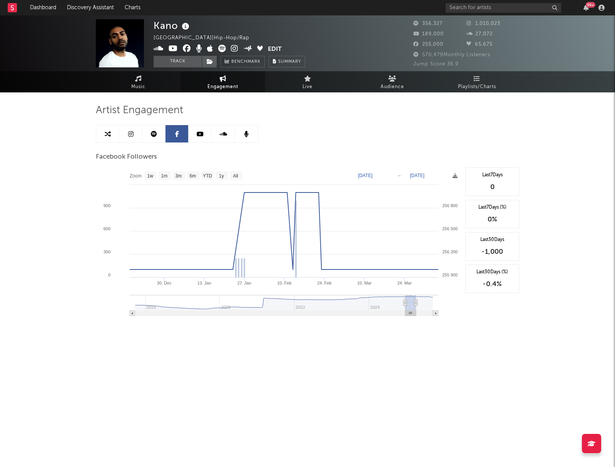
click at [131, 314] on rect at bounding box center [132, 313] width 5 height 5
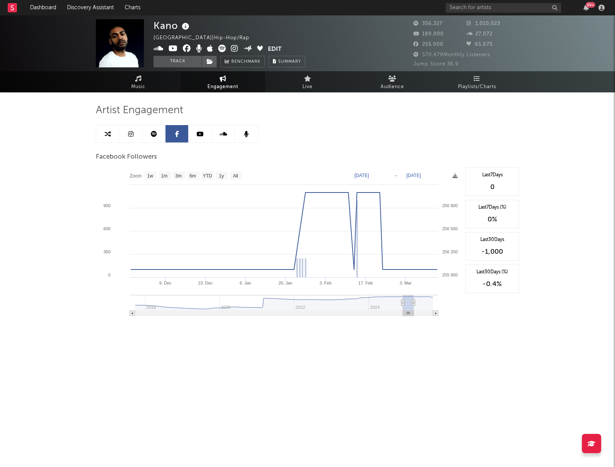
click at [131, 314] on rect at bounding box center [132, 313] width 5 height 5
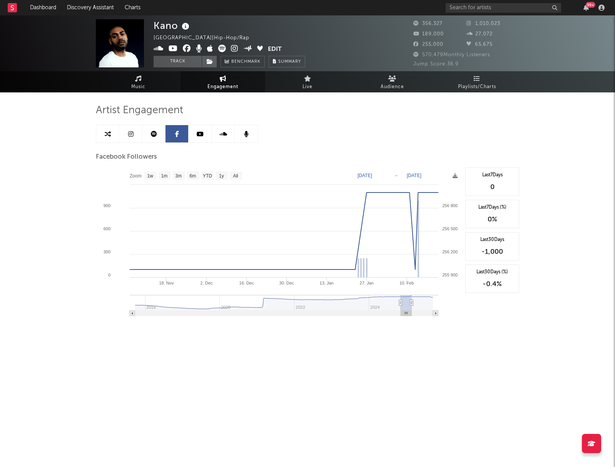
click at [131, 314] on rect at bounding box center [132, 313] width 5 height 5
click at [131, 314] on rect at bounding box center [129, 313] width 5 height 5
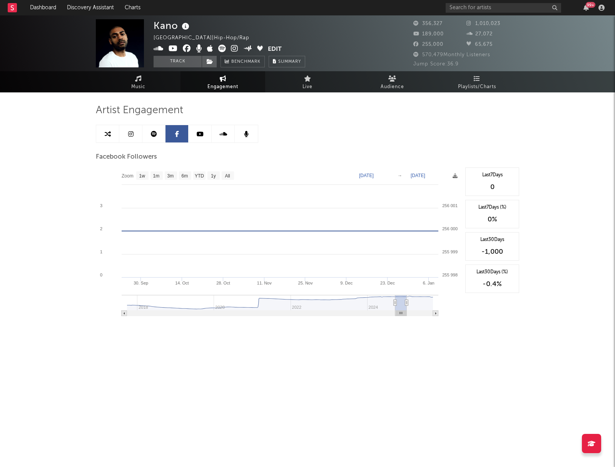
click at [131, 314] on rect at bounding box center [280, 313] width 317 height 5
